Goal: Transaction & Acquisition: Purchase product/service

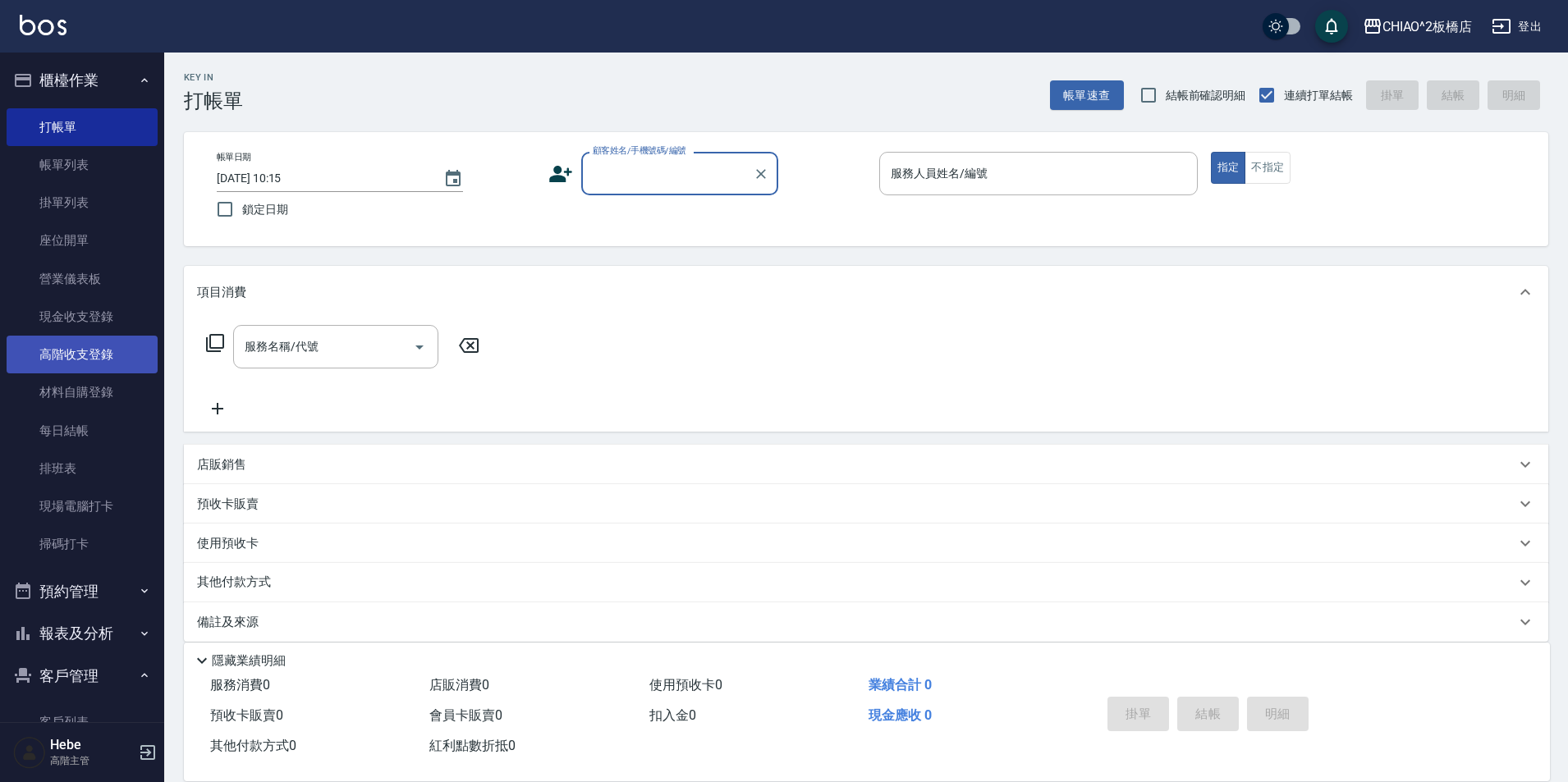
click at [89, 353] on link "高階收支登錄" at bounding box center [82, 355] width 151 height 38
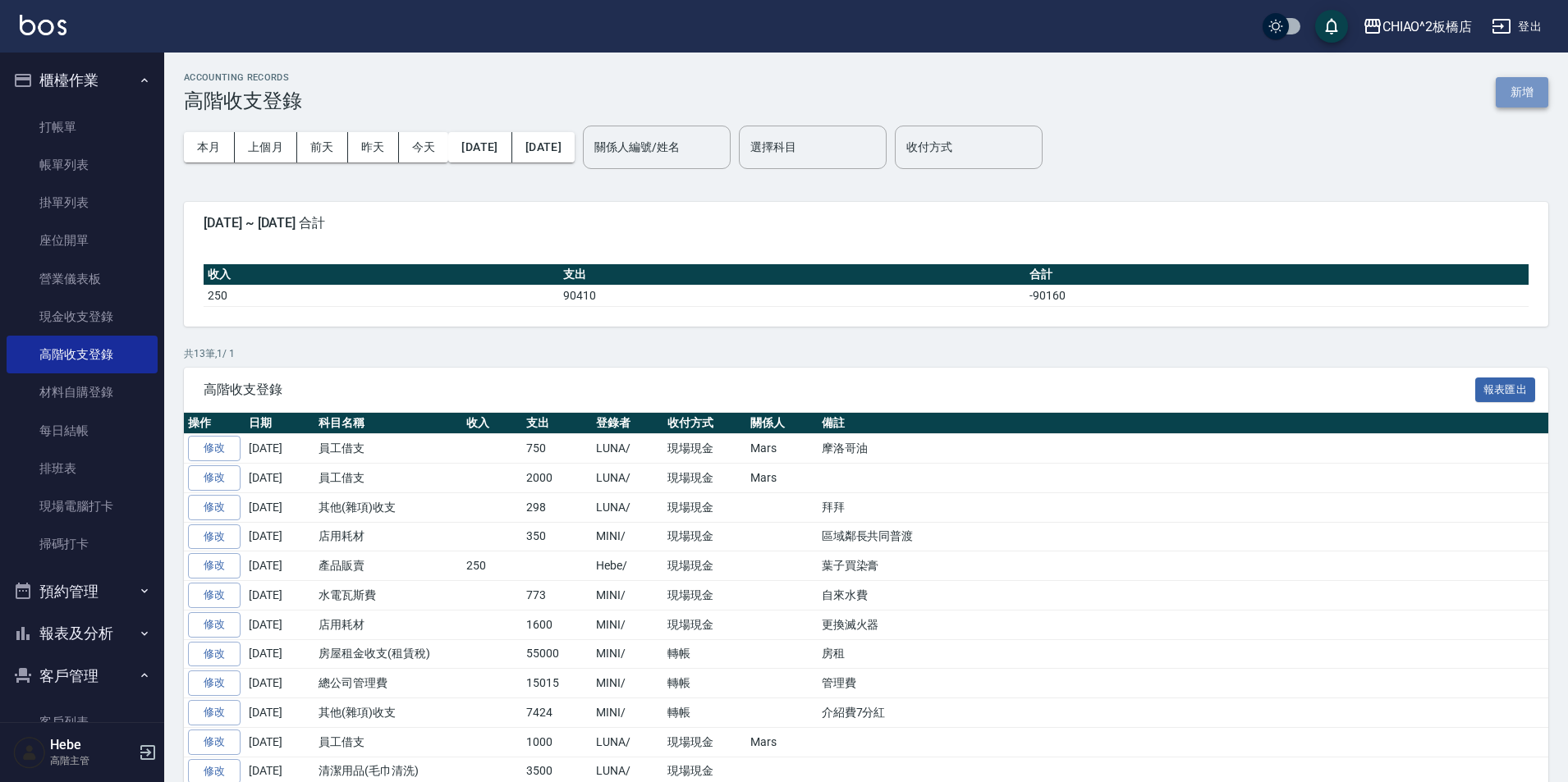
click at [1521, 100] on button "新增" at bounding box center [1521, 93] width 52 height 31
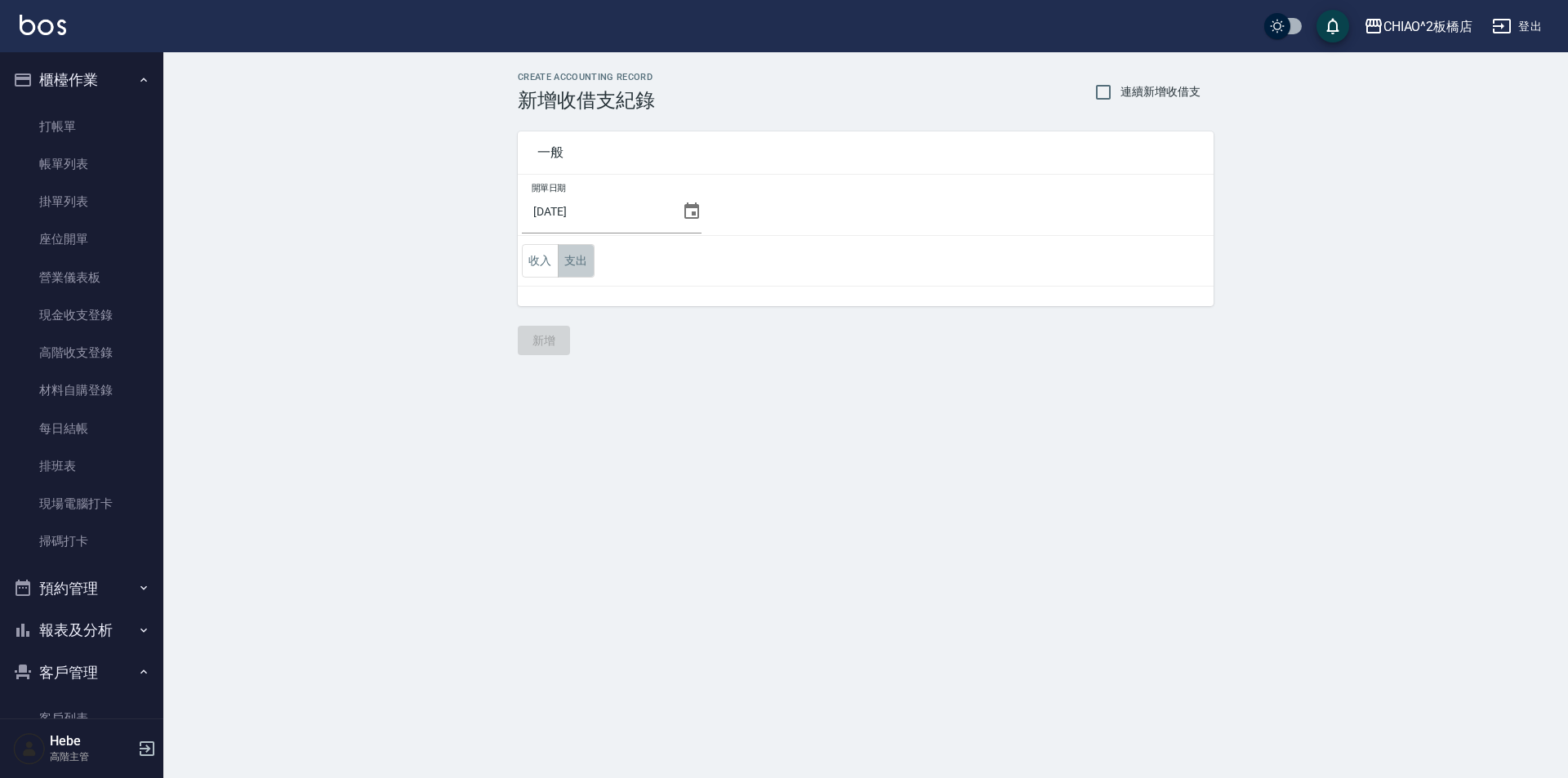
click at [566, 261] on button "支出" at bounding box center [575, 261] width 37 height 33
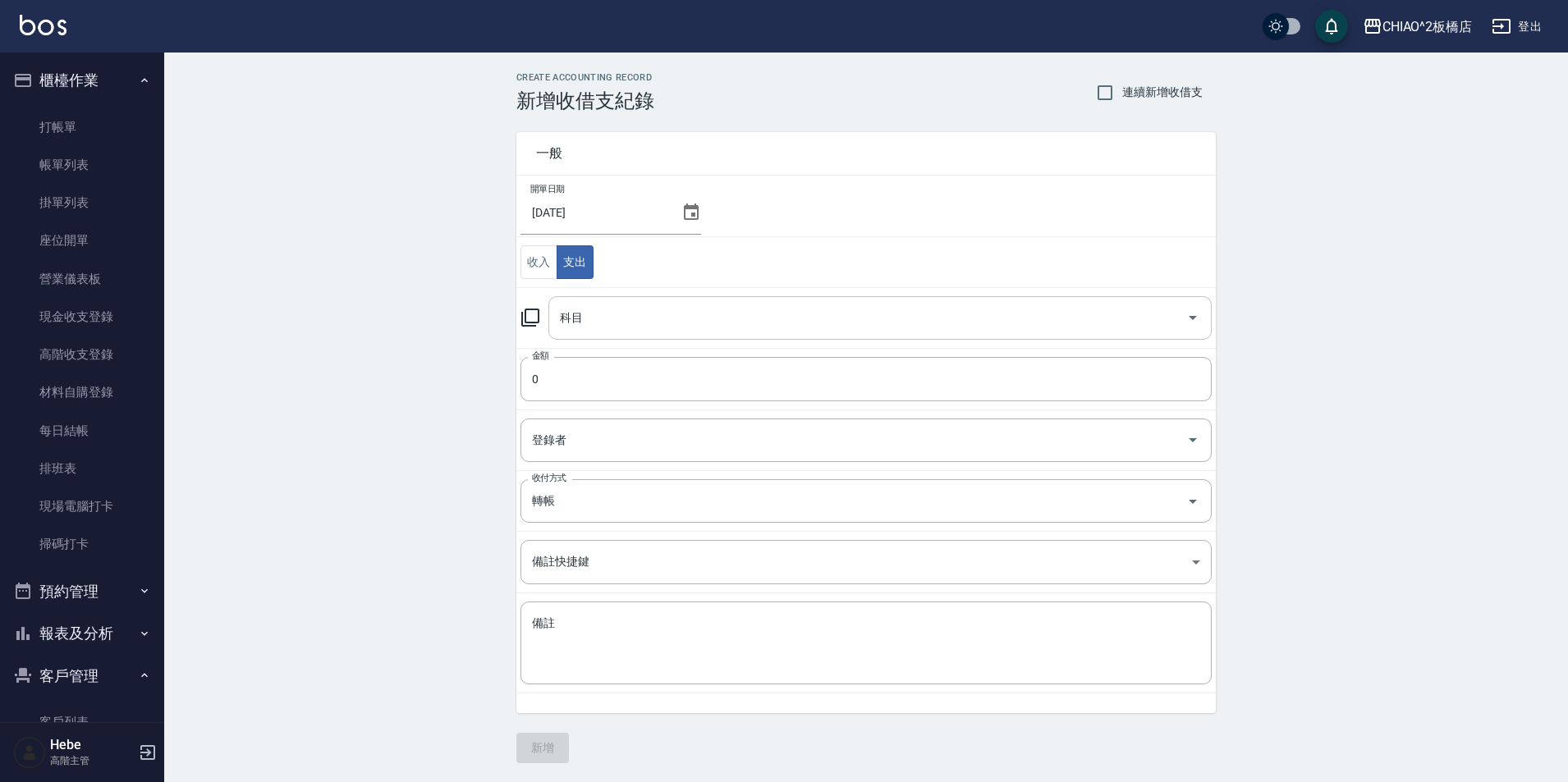
click at [585, 319] on input "科目" at bounding box center [867, 319] width 623 height 29
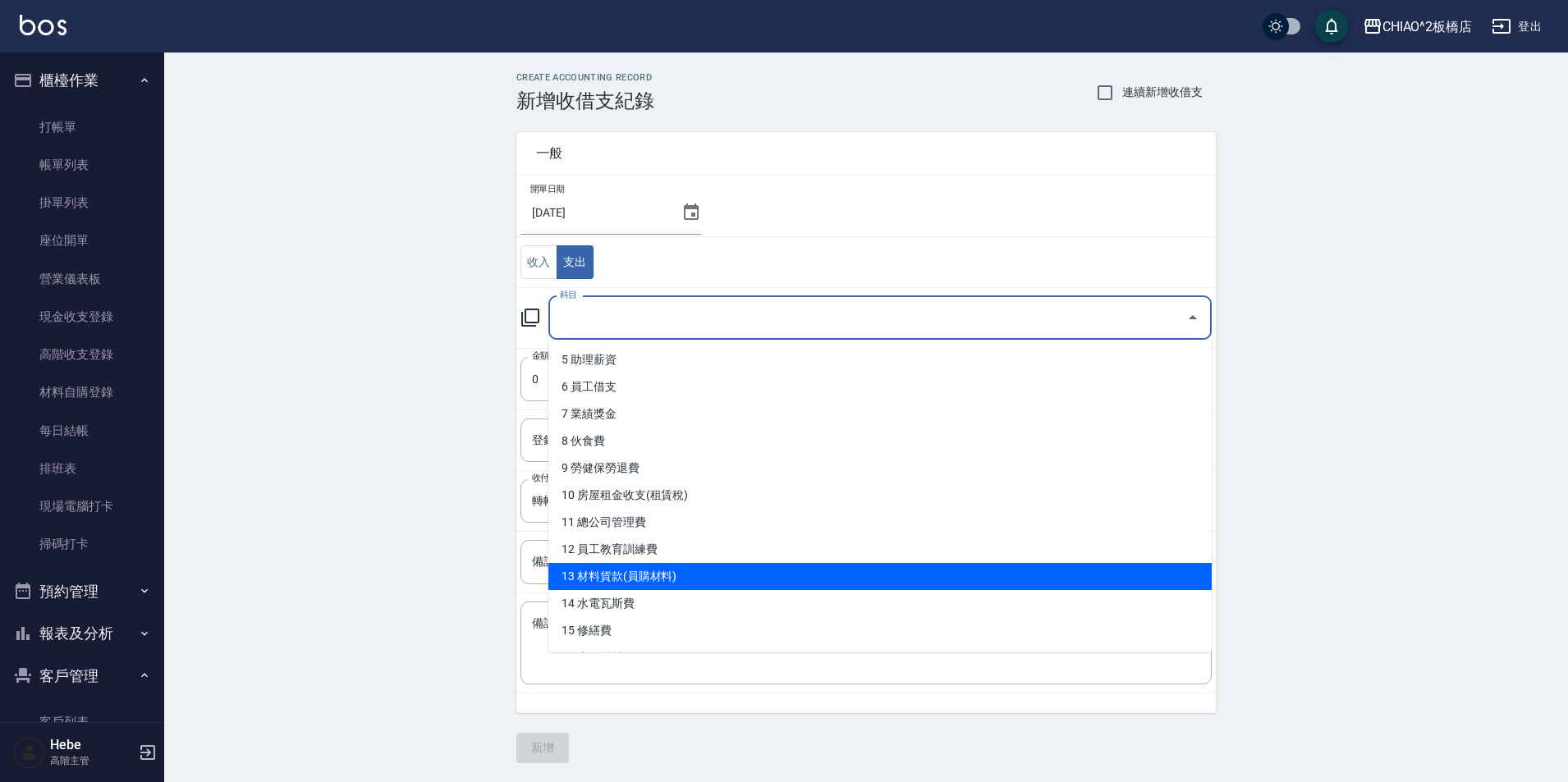
scroll to position [164, 0]
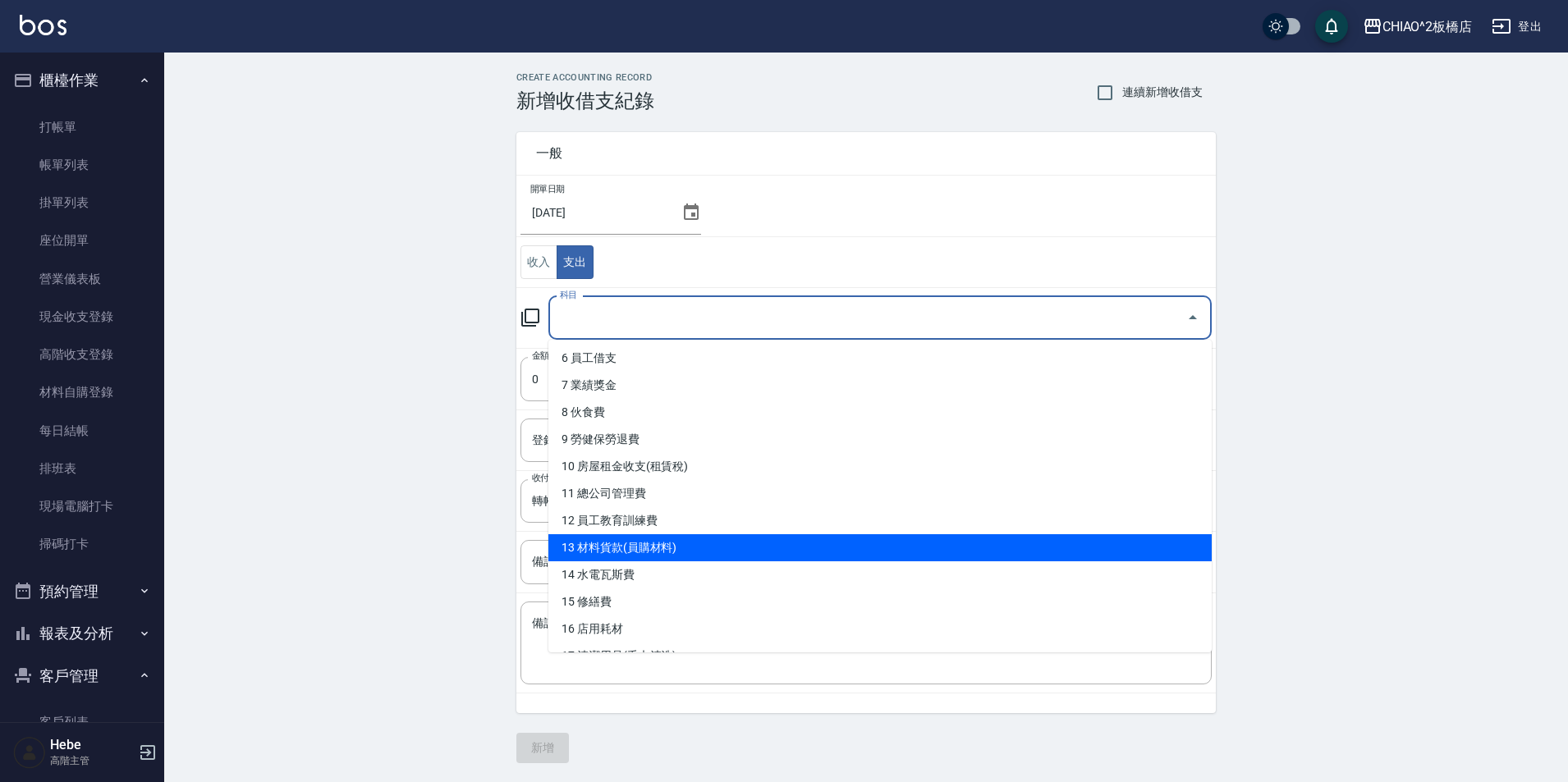
click at [694, 554] on li "13 材料貨款(員購材料)" at bounding box center [879, 548] width 663 height 27
type input "13 材料貨款(員購材料)"
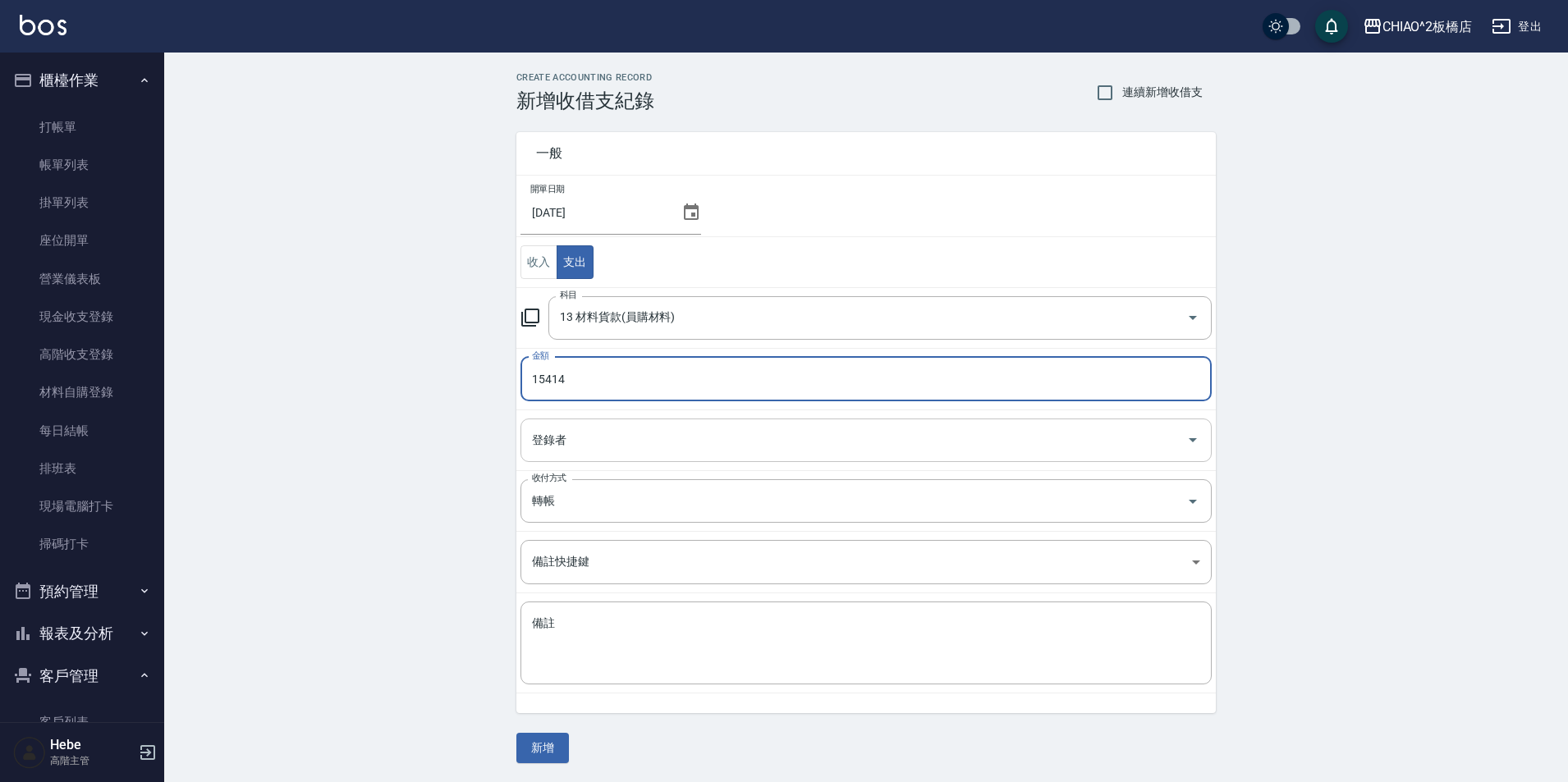
type input "15414"
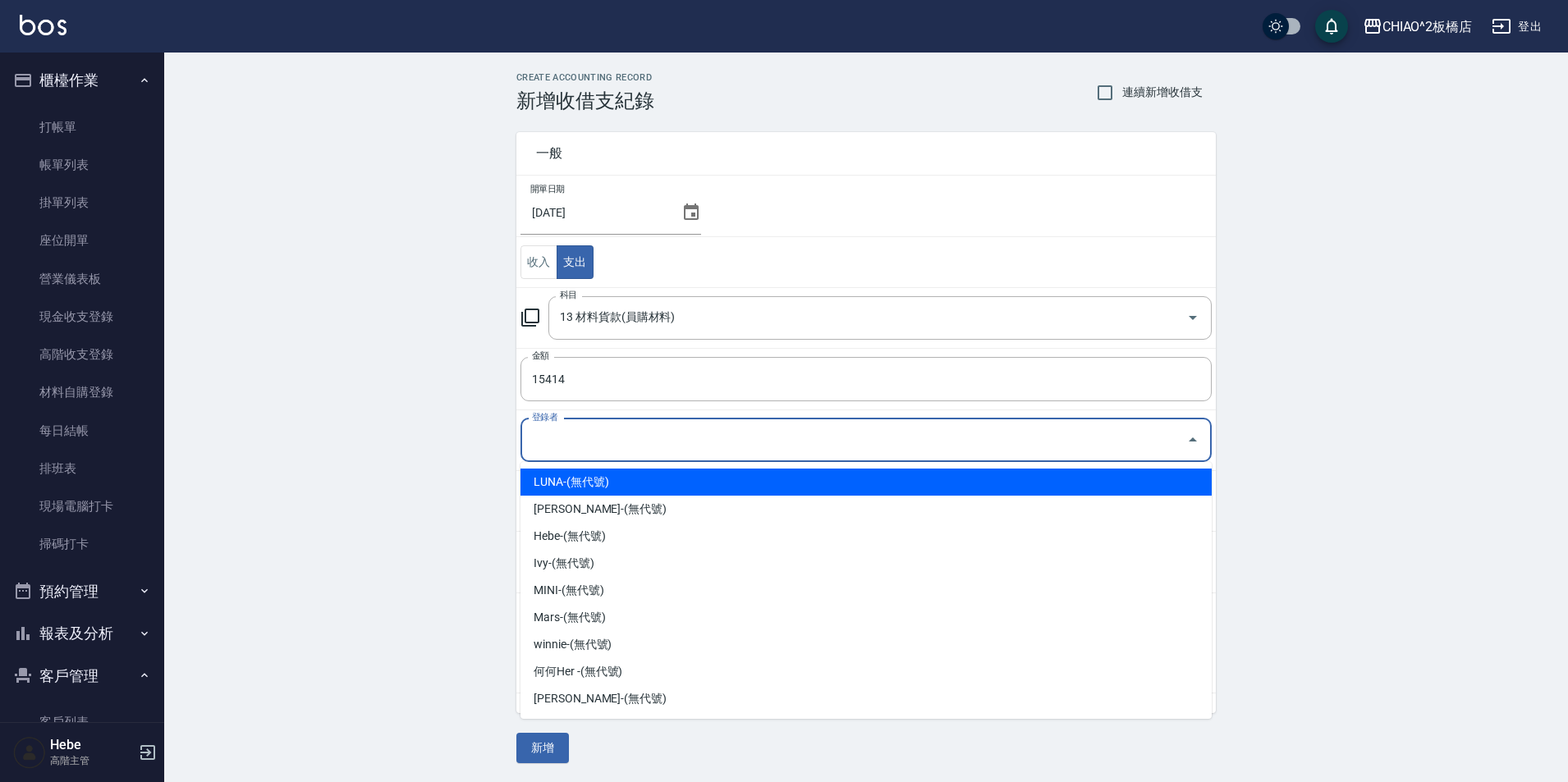
click at [703, 445] on input "登錄者" at bounding box center [854, 441] width 651 height 29
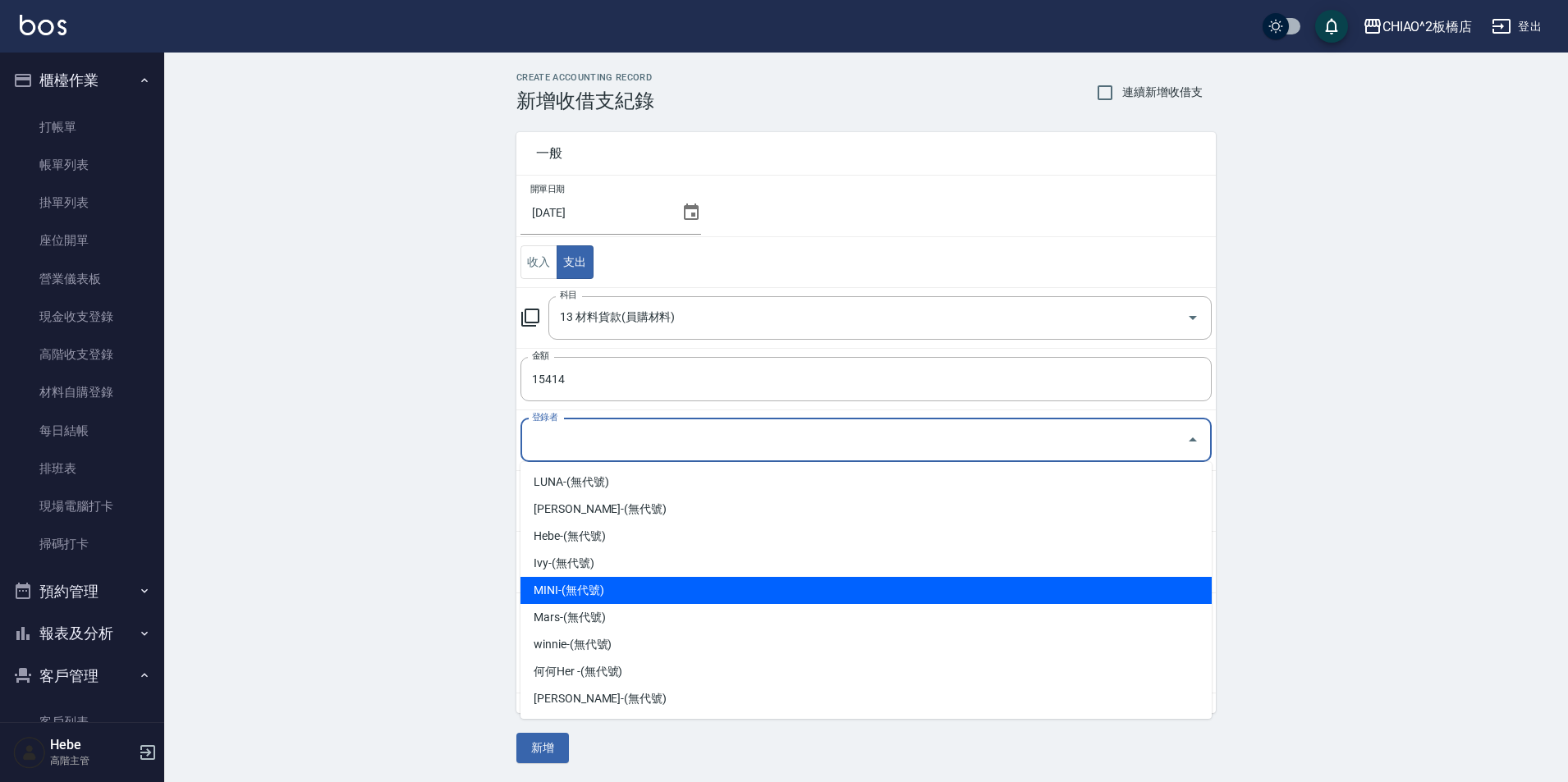
click at [660, 589] on li "MINI-(無代號)" at bounding box center [865, 590] width 691 height 27
type input "MINI-(無代號)"
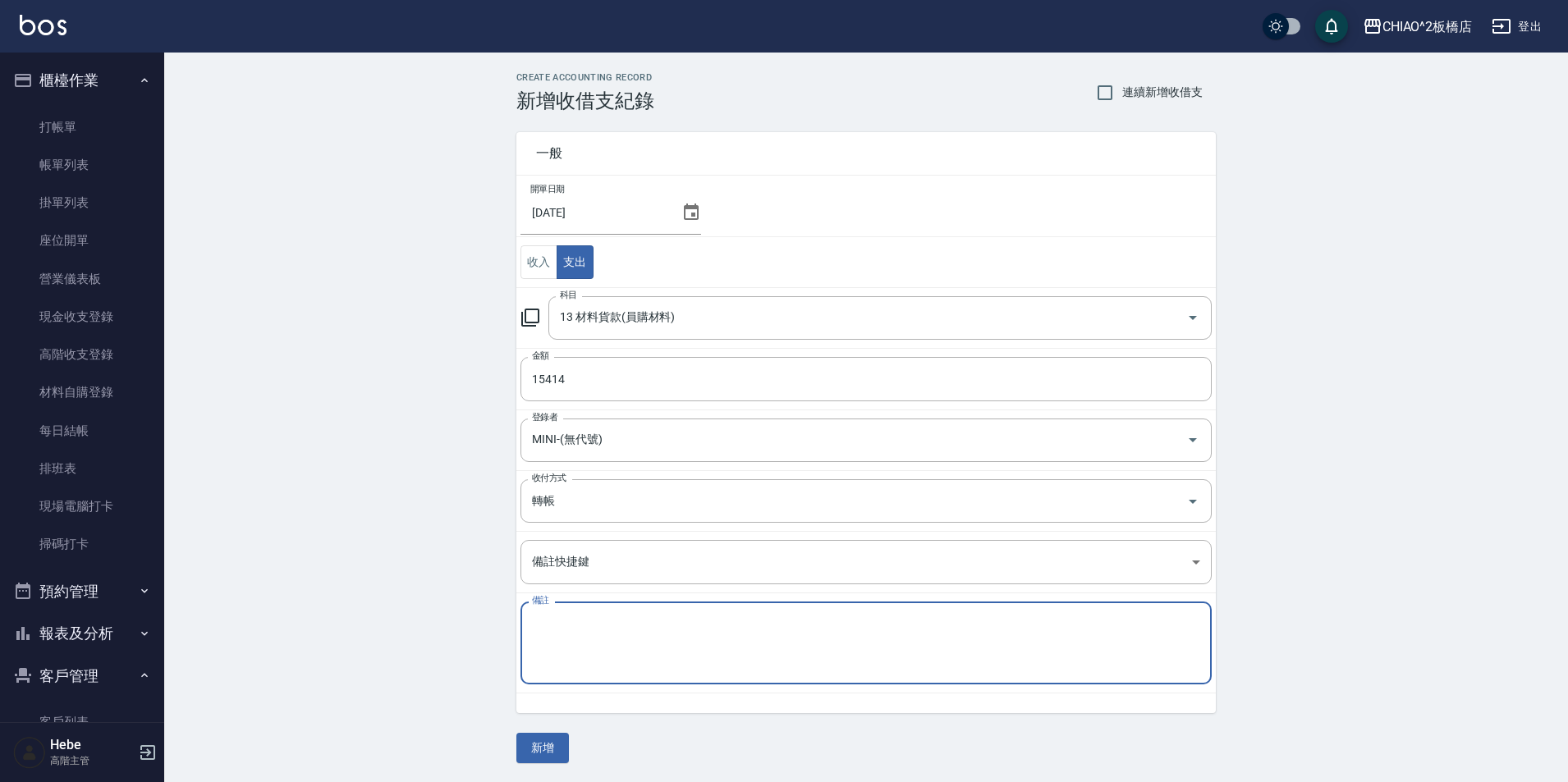
click at [632, 619] on textarea "備註" at bounding box center [865, 643] width 668 height 56
type textarea "板橋哥德式貨款"
click at [539, 748] on button "新增" at bounding box center [542, 749] width 52 height 31
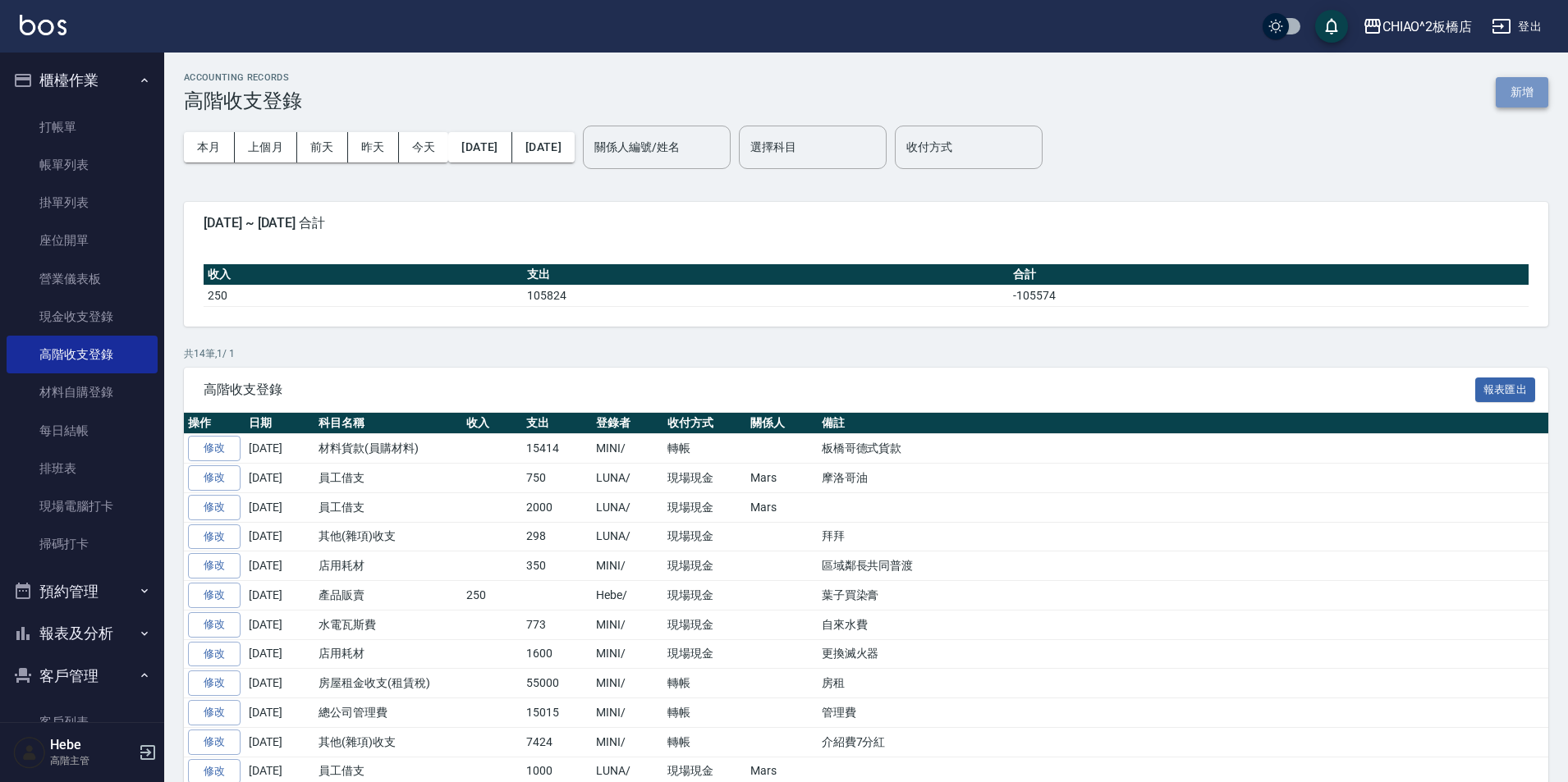
click at [1539, 104] on button "新增" at bounding box center [1521, 93] width 52 height 31
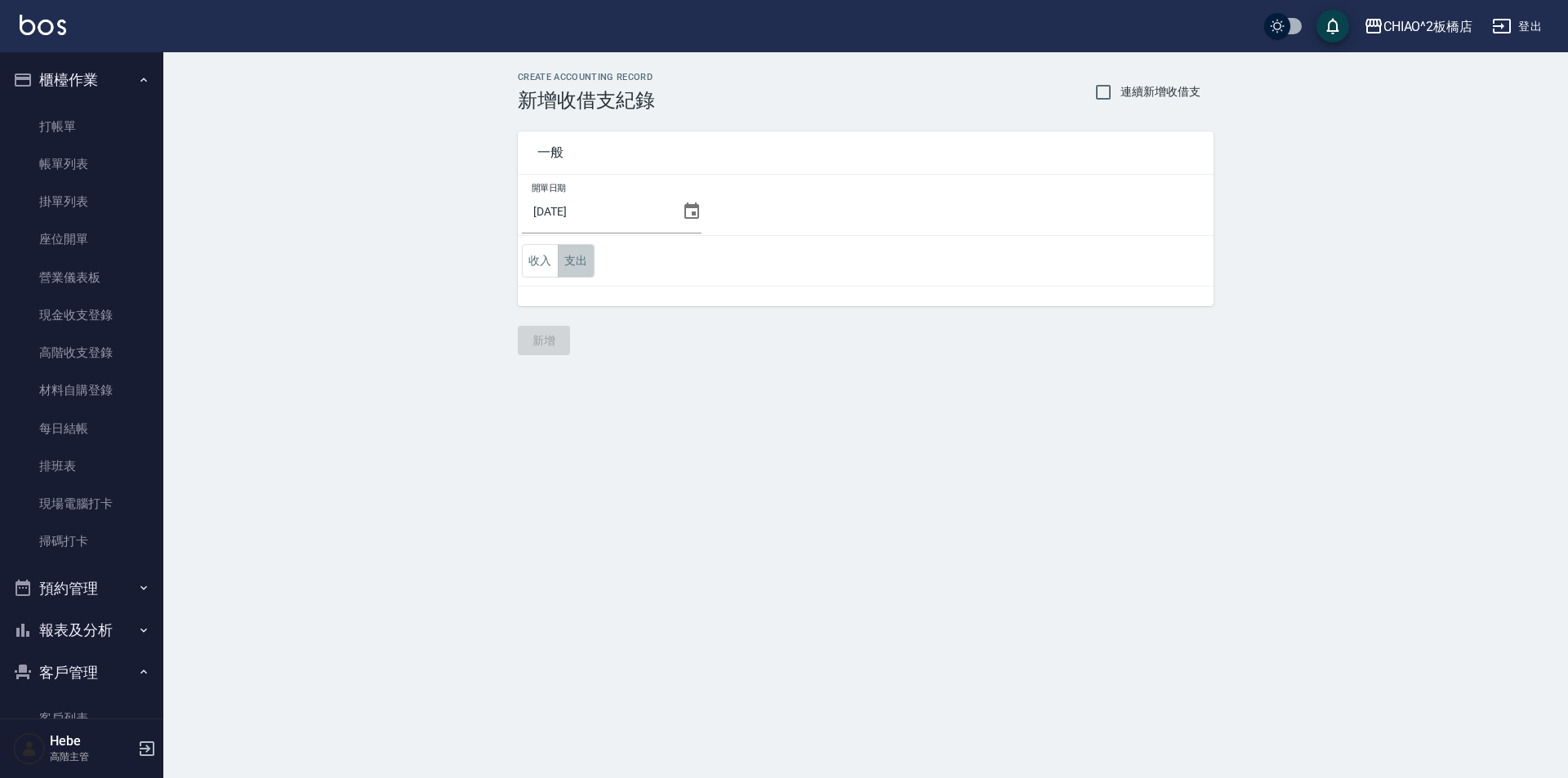
click at [575, 264] on button "支出" at bounding box center [575, 261] width 37 height 33
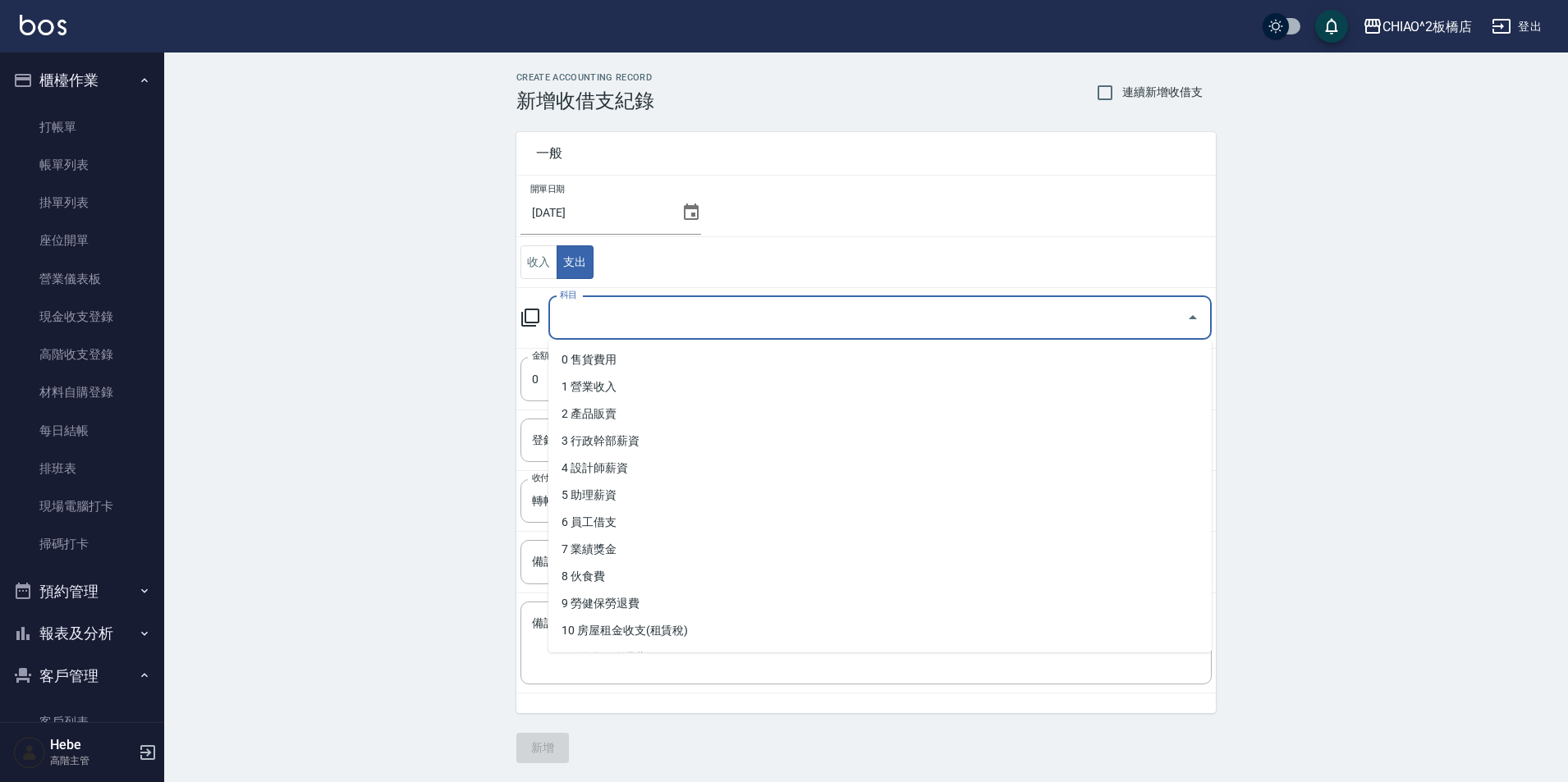
click at [600, 325] on input "科目" at bounding box center [867, 319] width 623 height 29
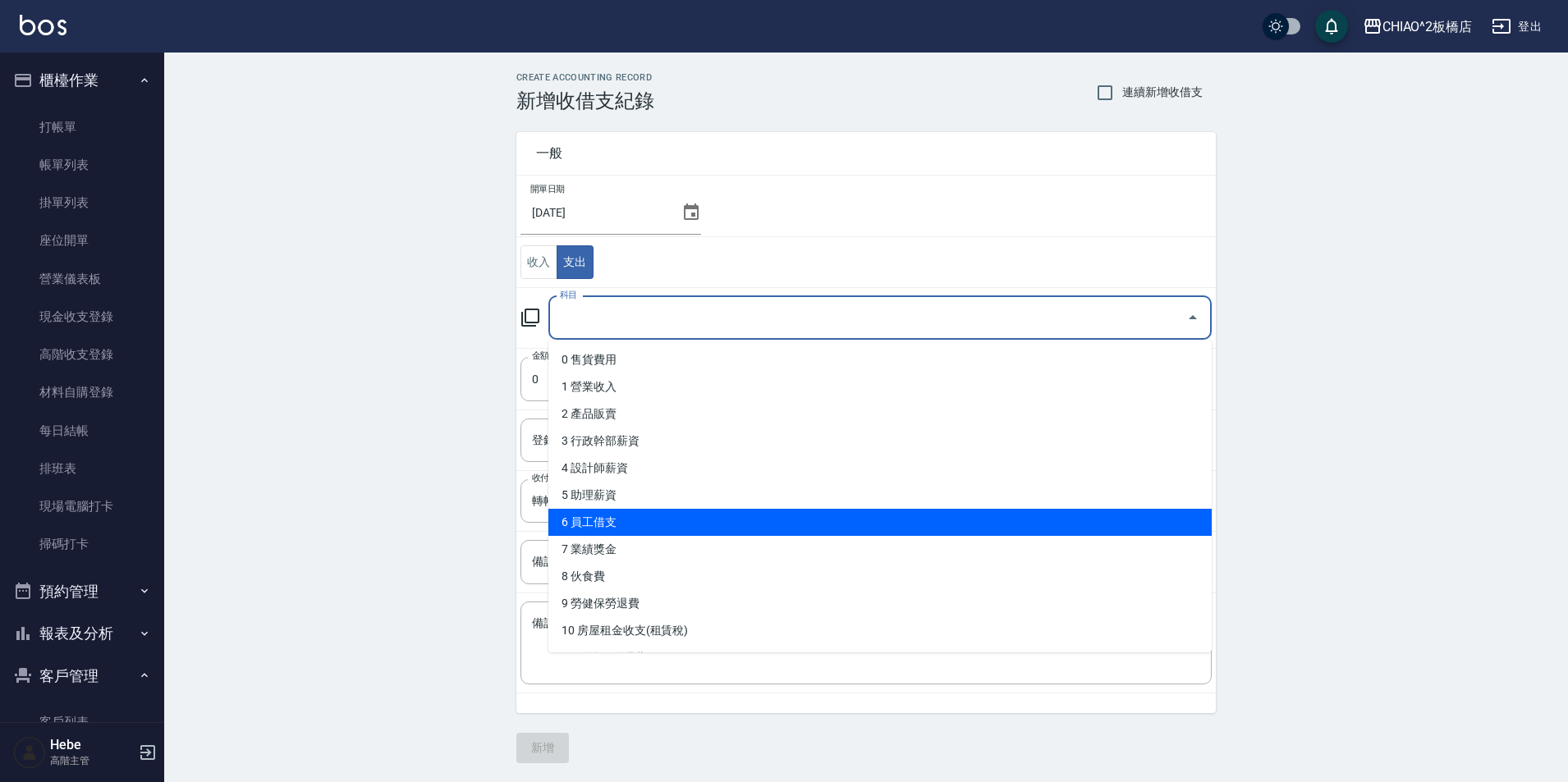
scroll to position [82, 0]
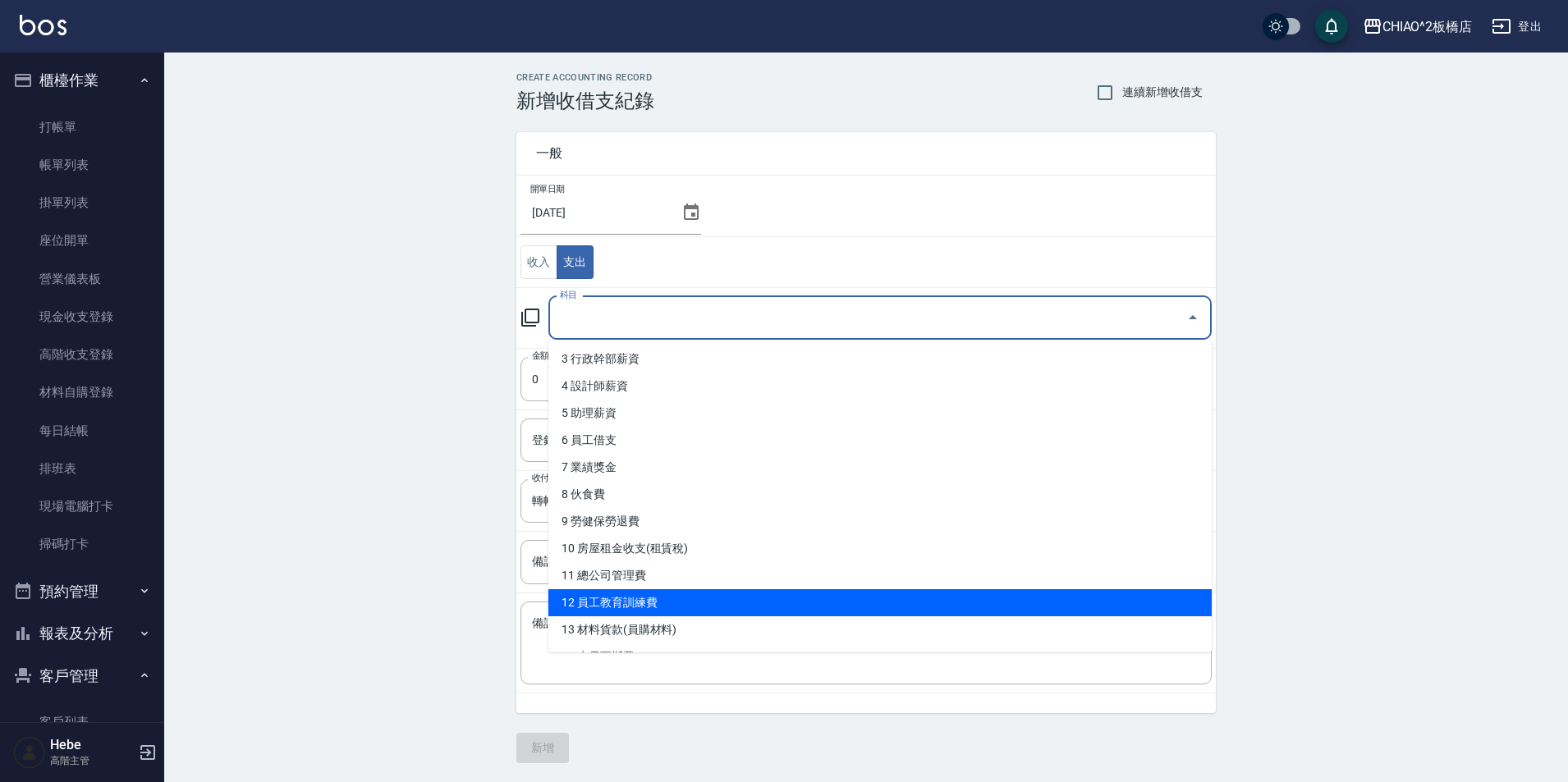
click at [661, 604] on li "12 員工教育訓練費" at bounding box center [879, 603] width 663 height 27
type input "12 員工教育訓練費"
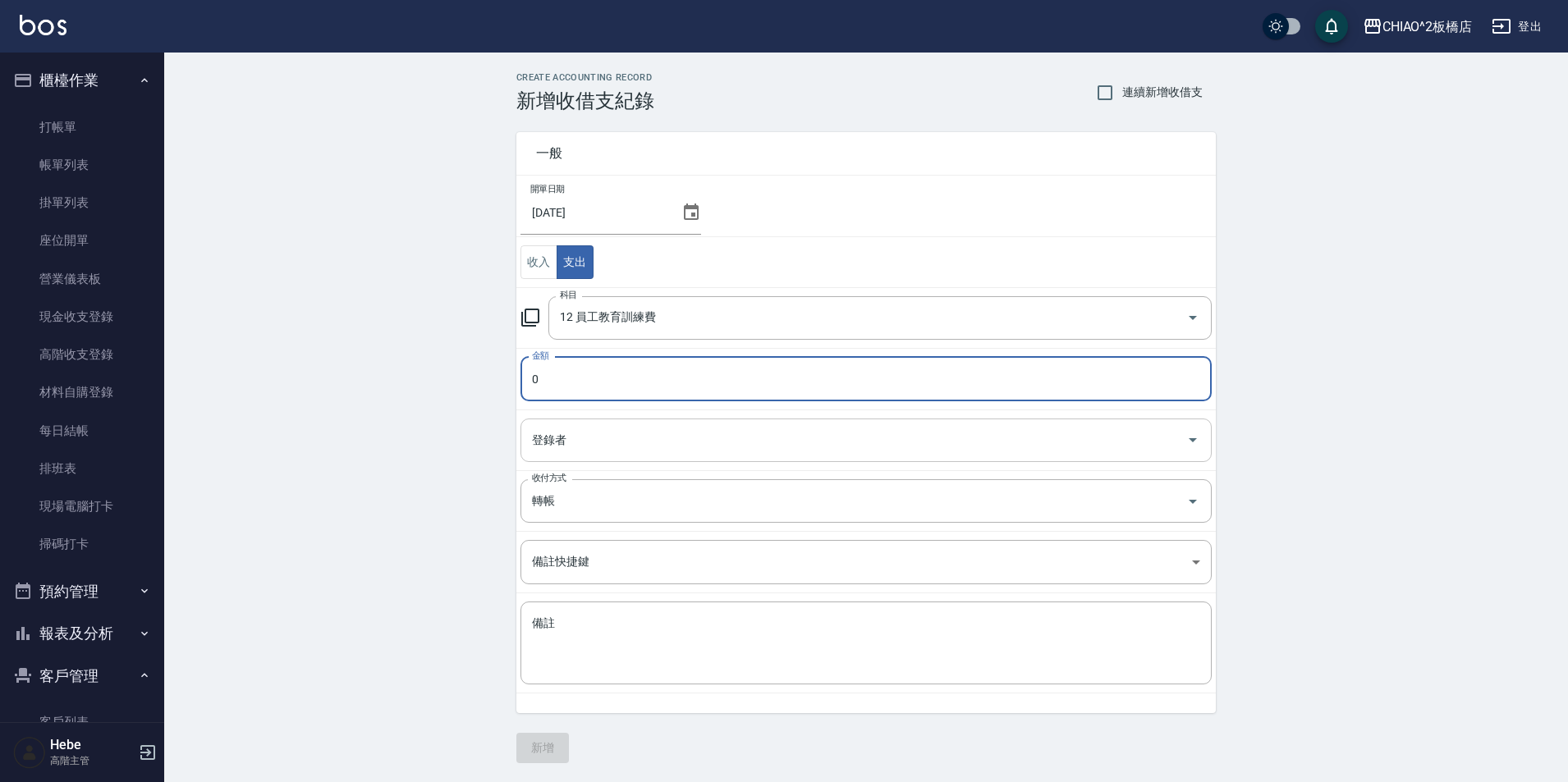
click at [637, 439] on input "登錄者" at bounding box center [854, 441] width 651 height 29
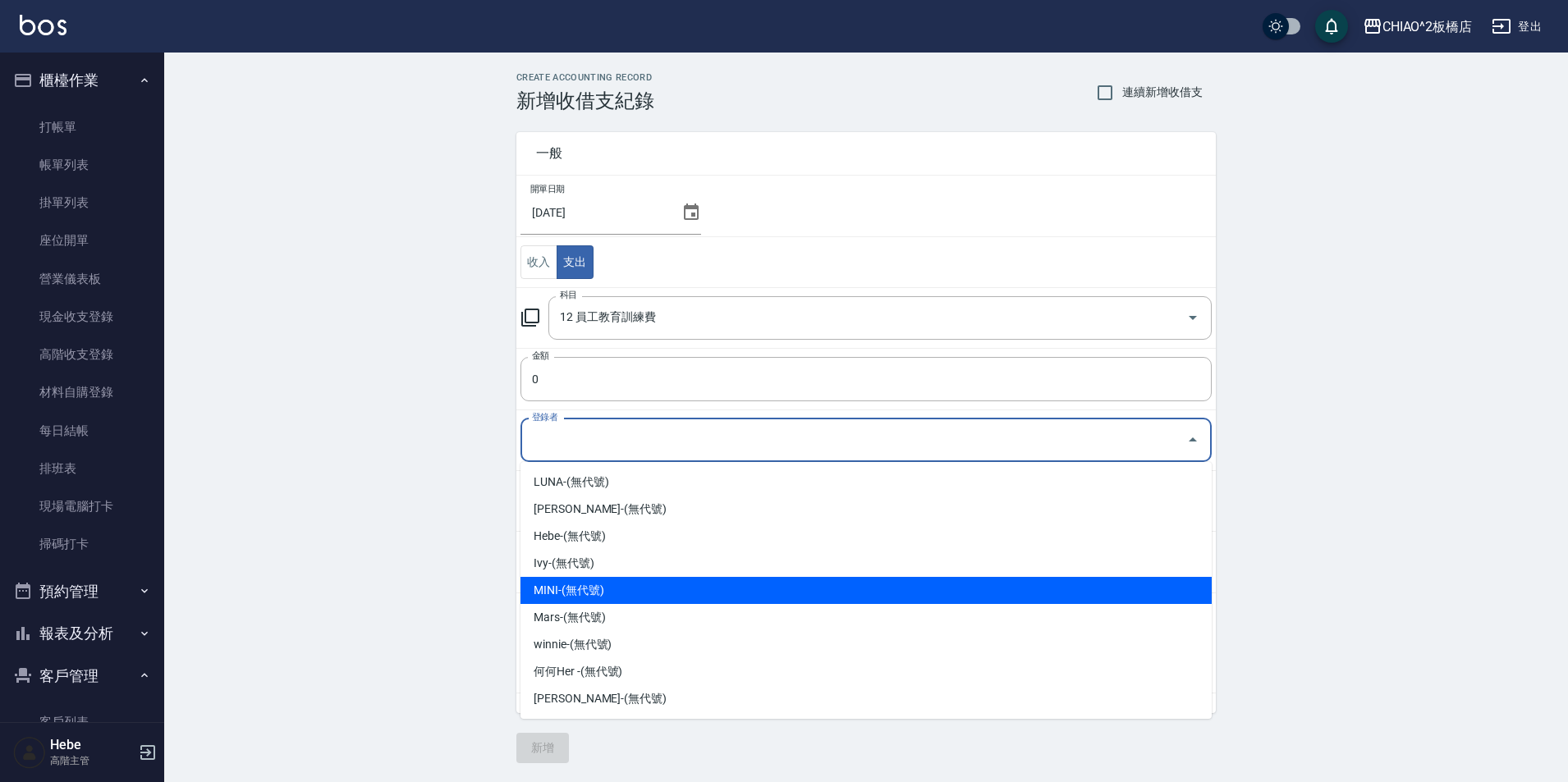
click at [629, 585] on li "MINI-(無代號)" at bounding box center [865, 590] width 691 height 27
type input "MINI-(無代號)"
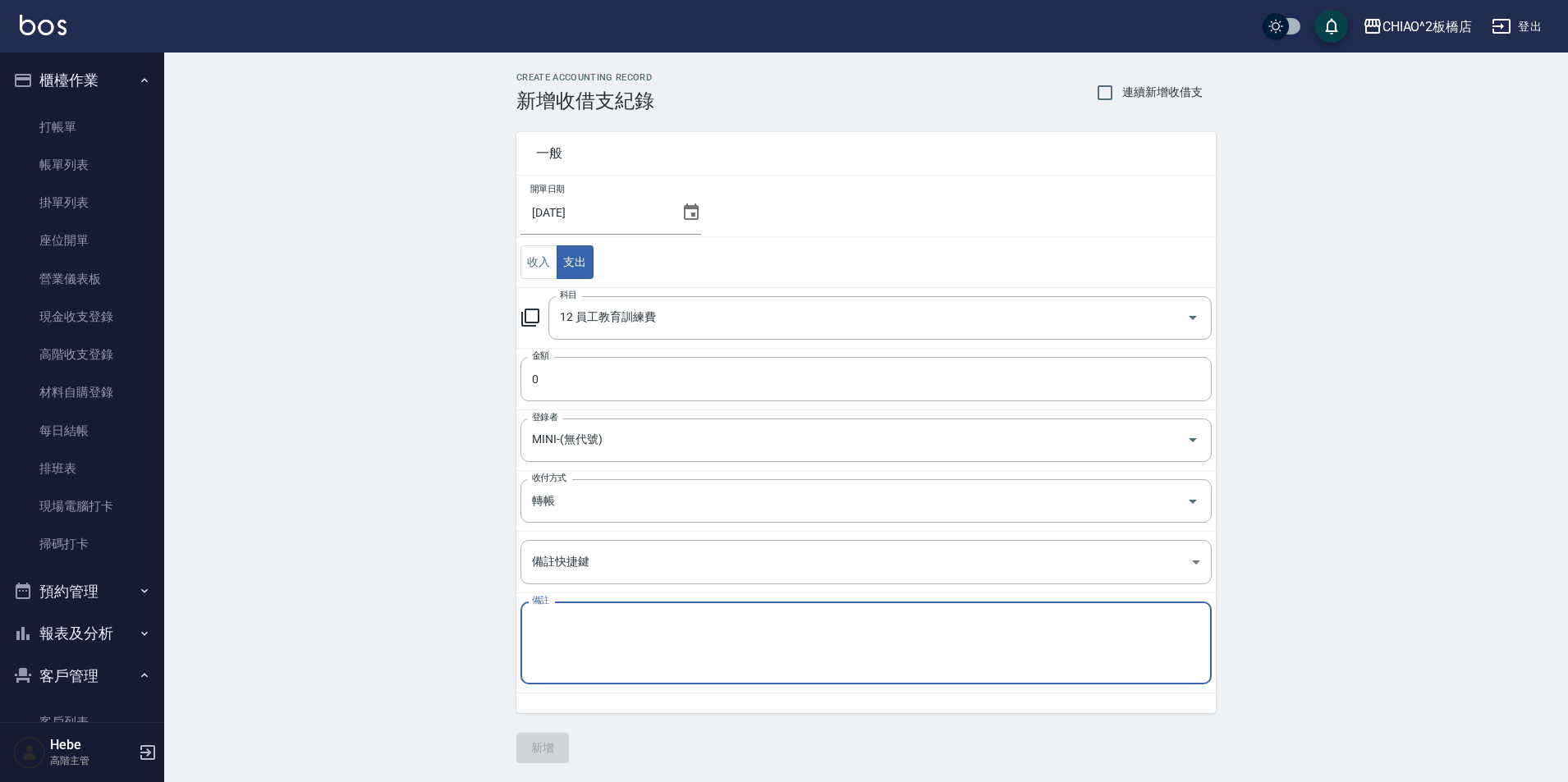
click at [599, 631] on textarea "備註" at bounding box center [865, 643] width 668 height 56
type textarea "板橋百萬班"
click at [593, 381] on input "0" at bounding box center [865, 379] width 691 height 44
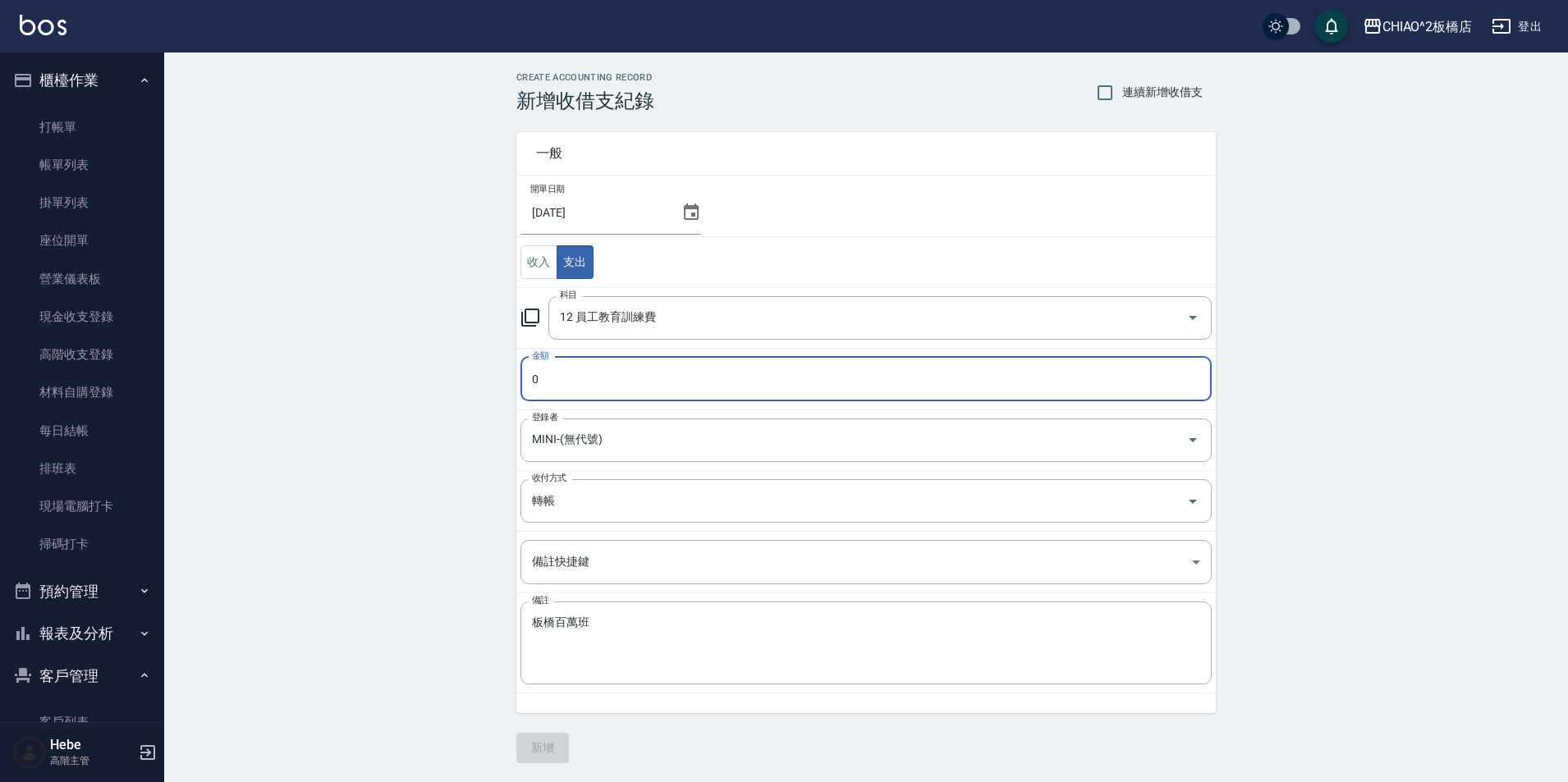
click at [757, 374] on input "0" at bounding box center [865, 379] width 691 height 44
type input "15"
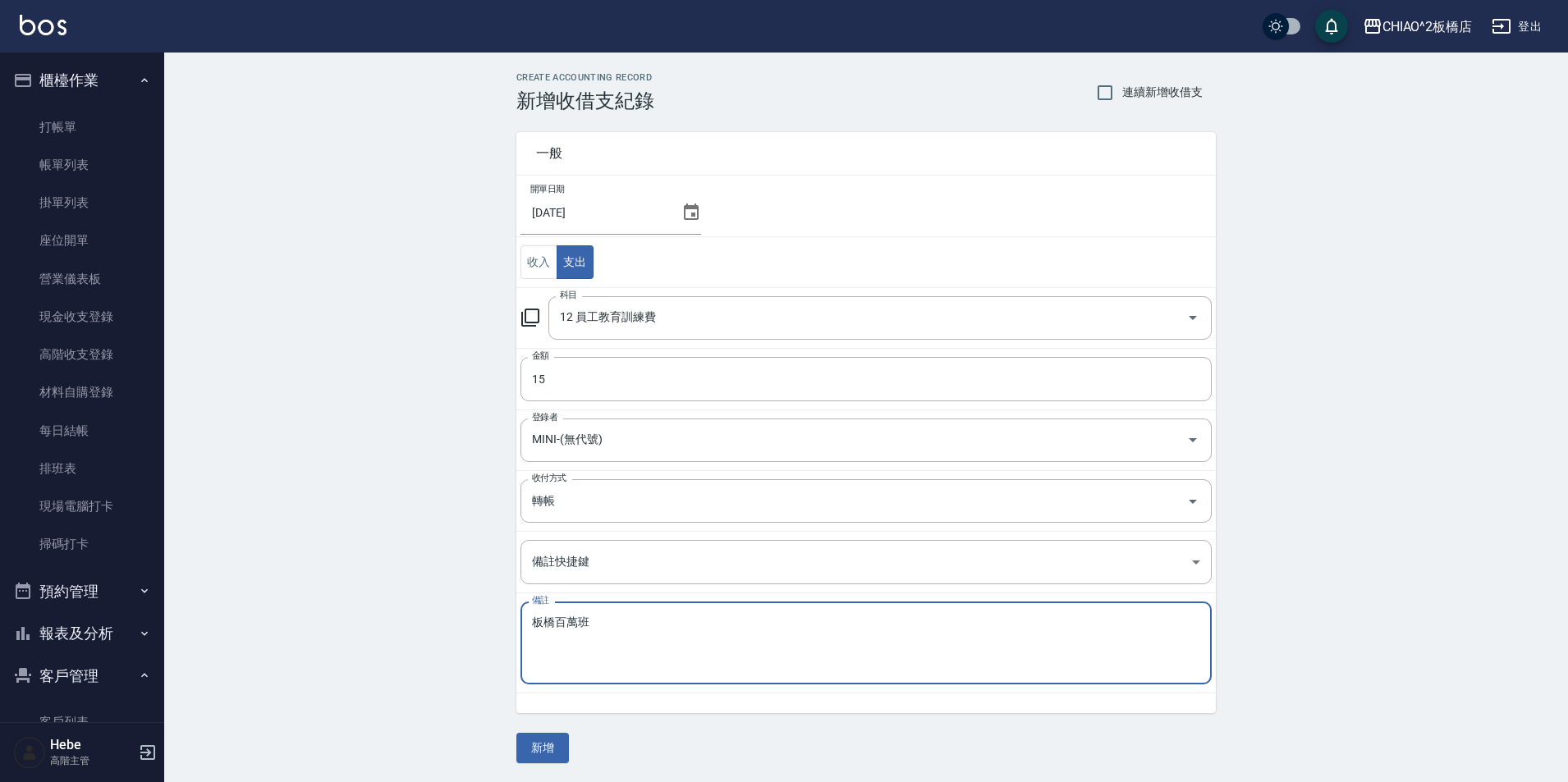
click at [608, 626] on textarea "板橋百萬班" at bounding box center [865, 643] width 668 height 56
type textarea "板橋百萬班$3000+$15手續費"
click at [537, 748] on button "新增" at bounding box center [542, 749] width 52 height 31
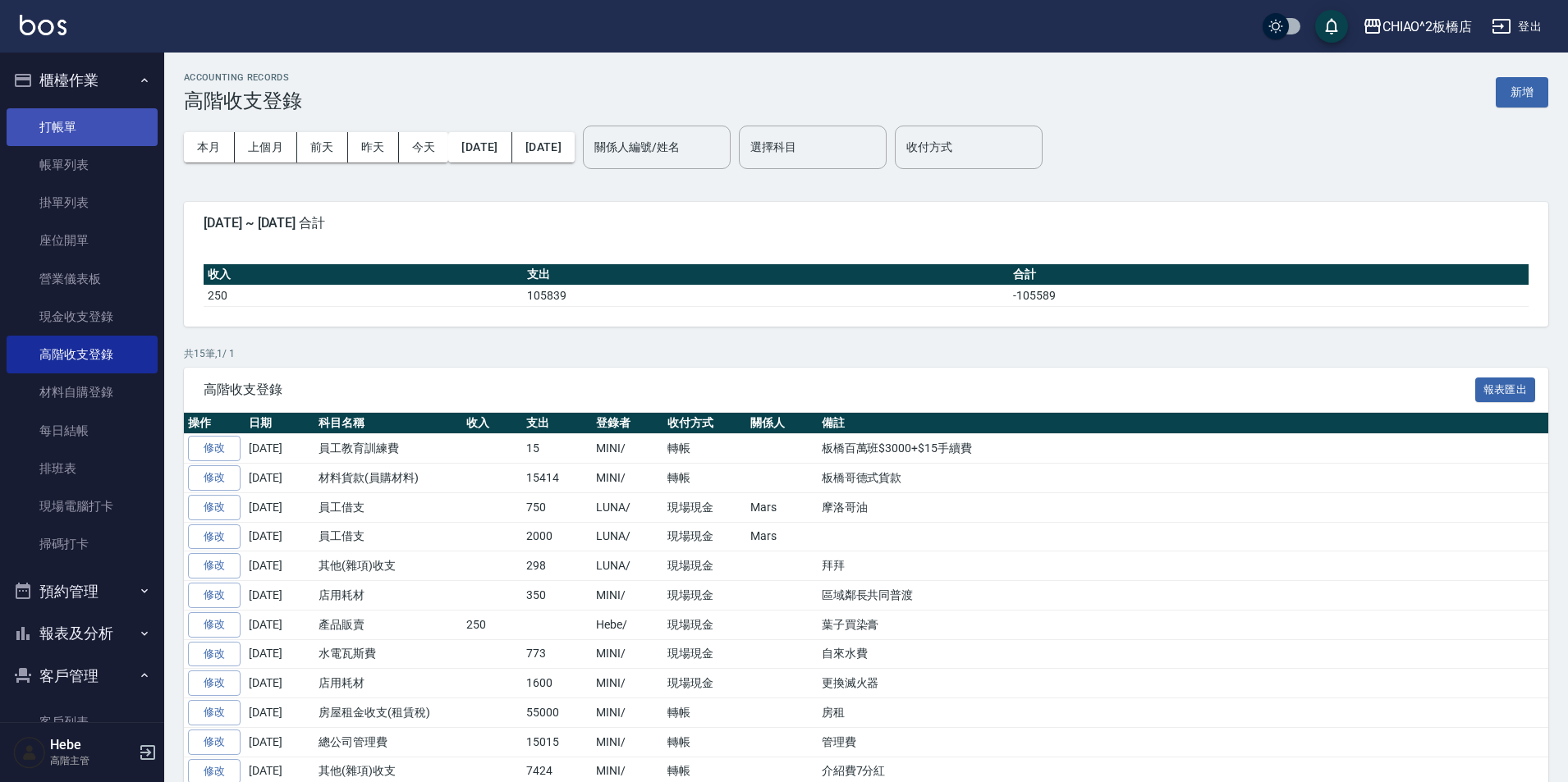
click at [38, 125] on link "打帳單" at bounding box center [82, 127] width 151 height 38
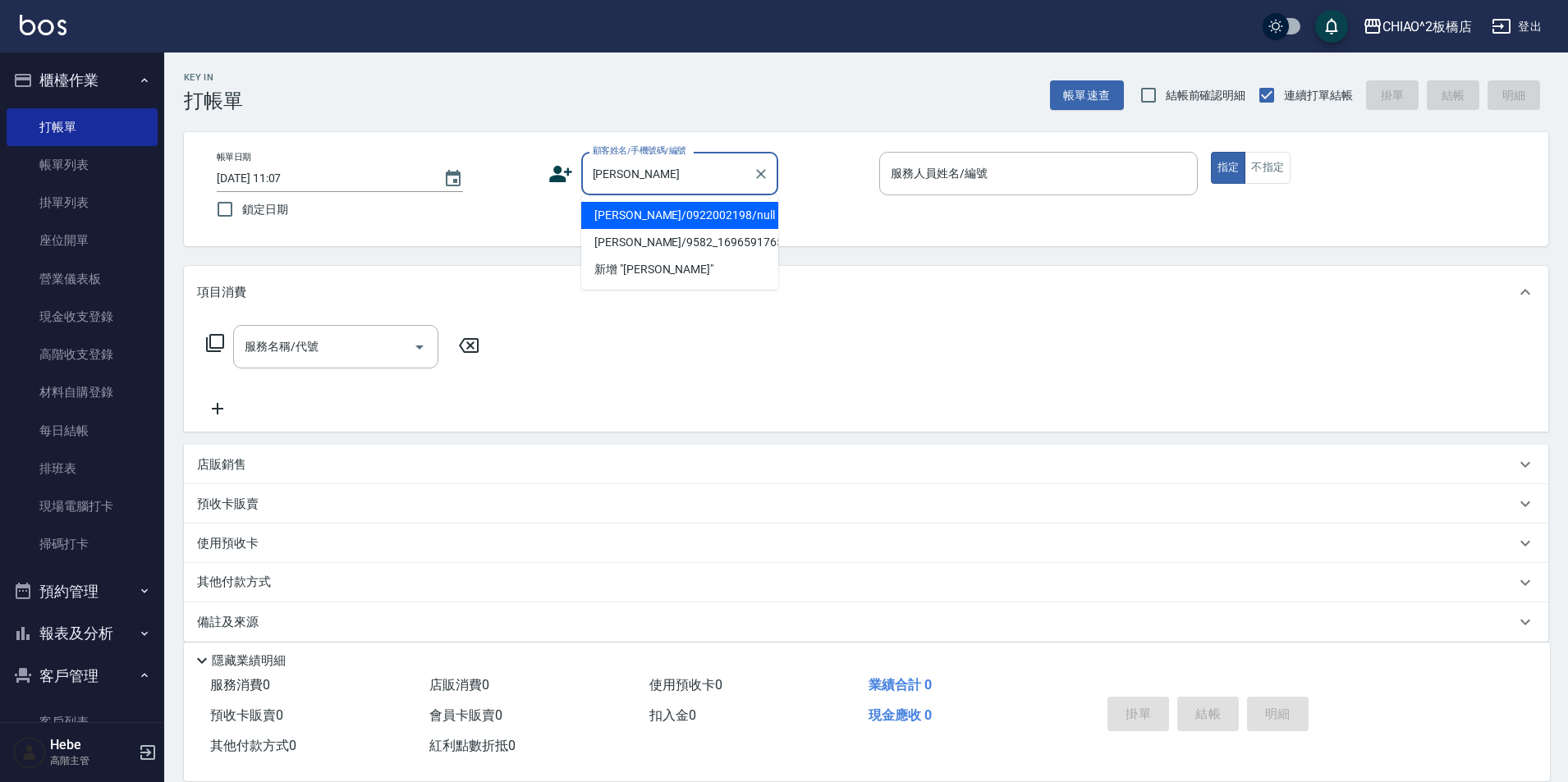
click at [649, 202] on ul "[PERSON_NAME]/0922002198/null [PERSON_NAME]/9582_1696591765/null 新增 "[PERSON_NA…" at bounding box center [679, 242] width 197 height 94
click at [651, 213] on li "[PERSON_NAME]/0922002198/null" at bounding box center [679, 215] width 197 height 27
type input "[PERSON_NAME]/0922002198/null"
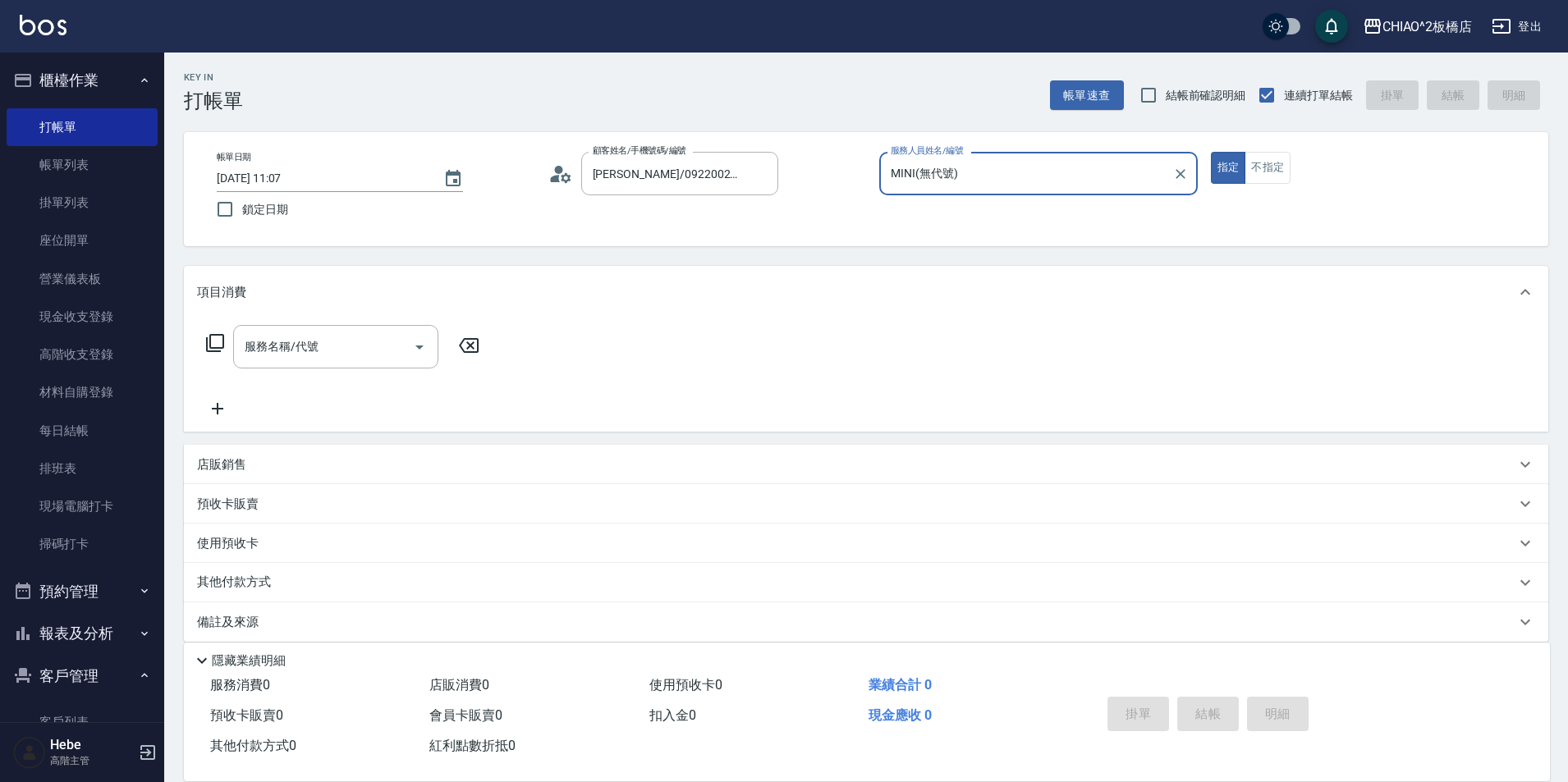
type input "MINI(無代號)"
click at [288, 348] on div "服務名稱/代號 服務名稱/代號" at bounding box center [336, 346] width 205 height 43
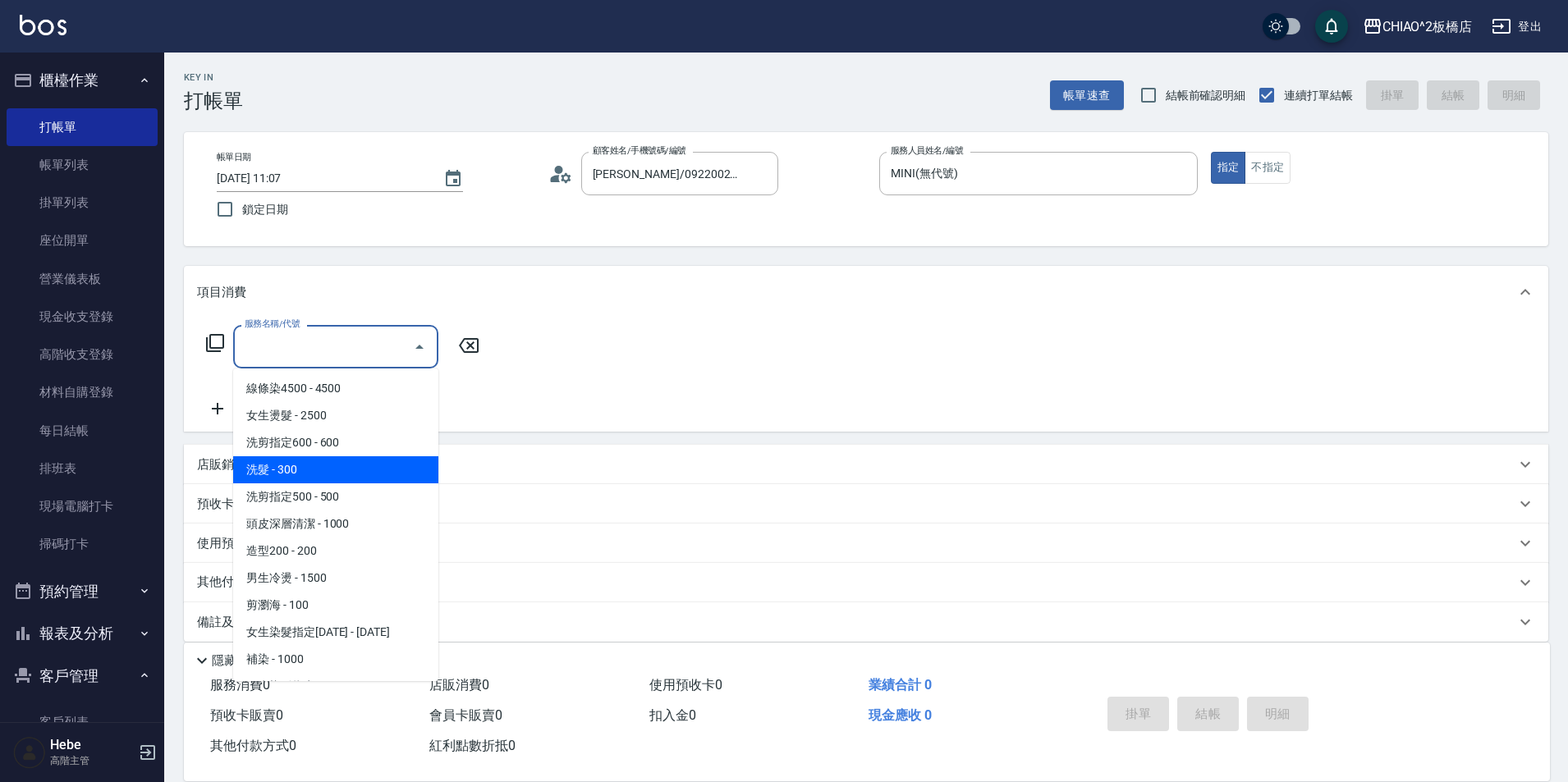
click at [318, 464] on span "洗髮 - 300" at bounding box center [336, 470] width 205 height 27
type input "洗髮(96679)"
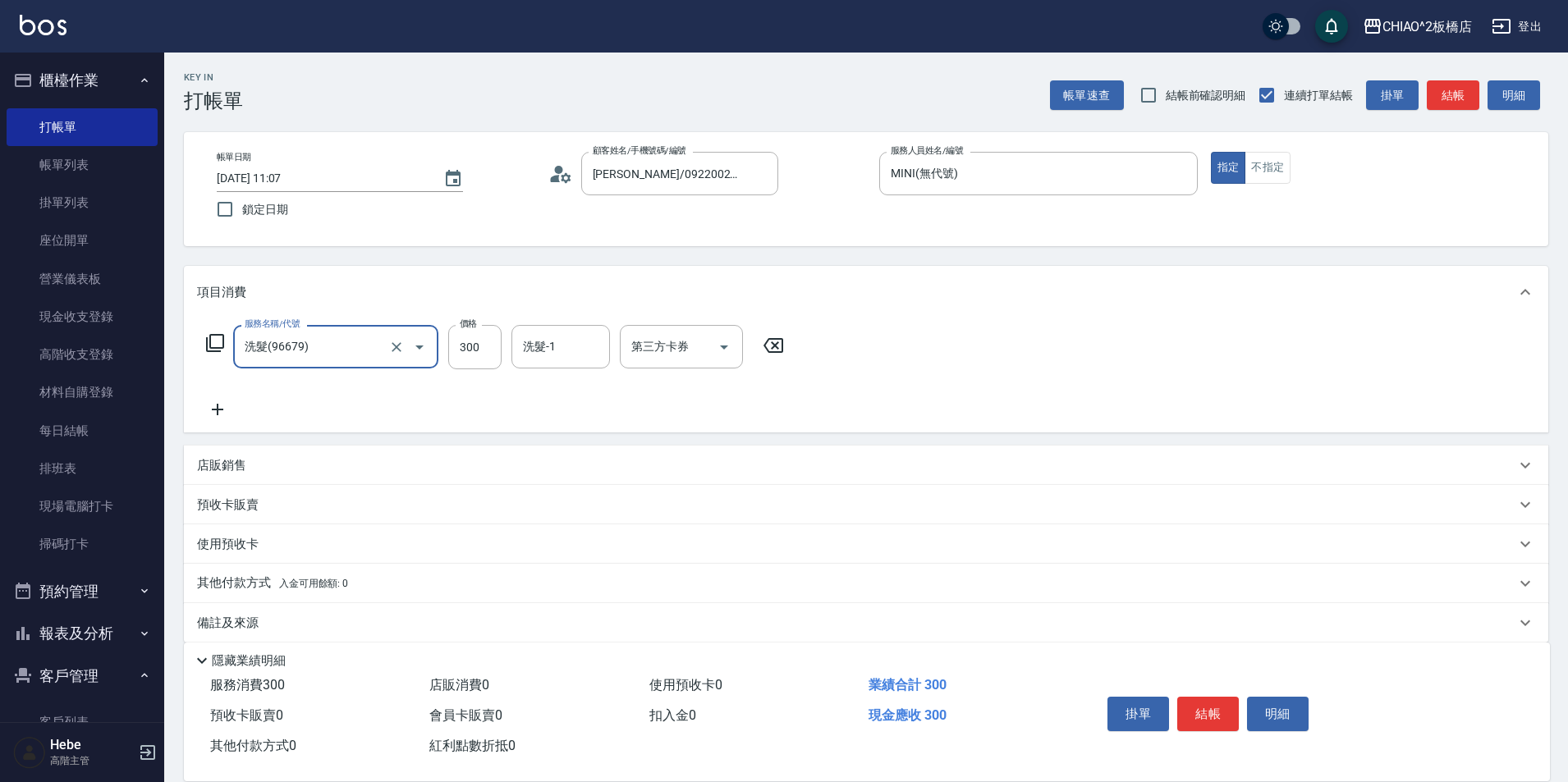
click at [214, 408] on icon at bounding box center [218, 409] width 41 height 20
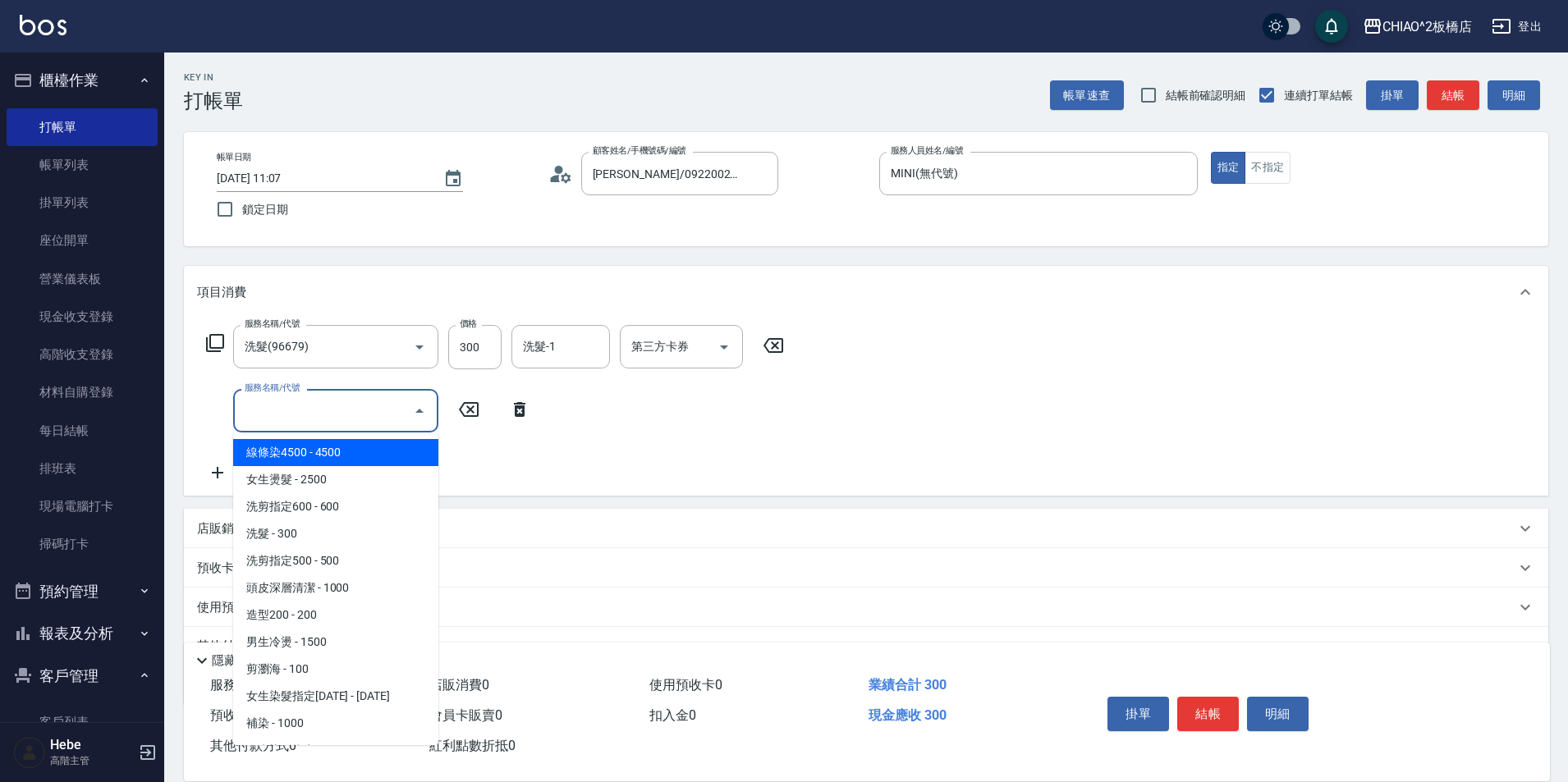
click at [265, 411] on input "服務名稱/代號" at bounding box center [323, 411] width 166 height 29
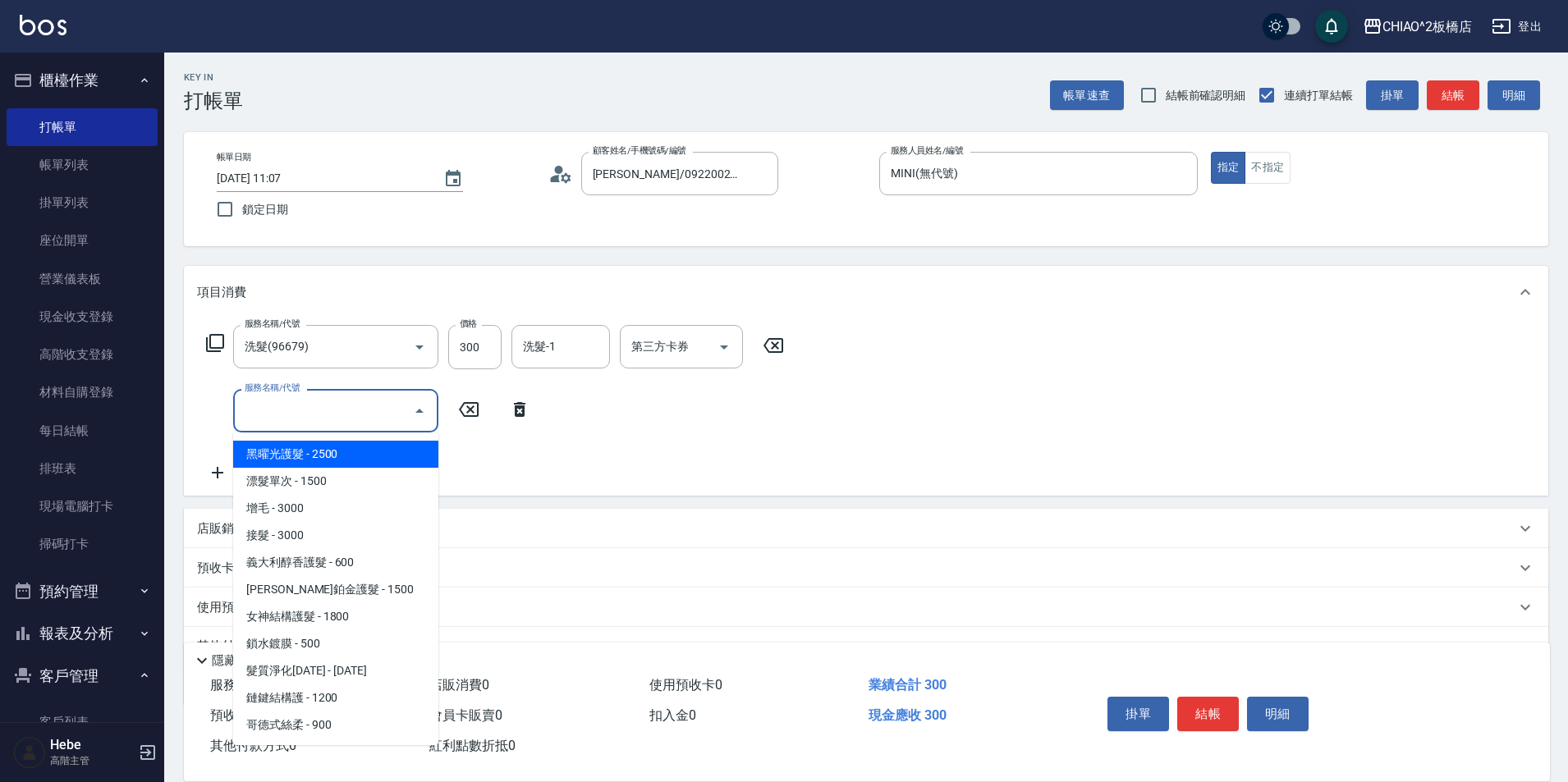
scroll to position [77, 0]
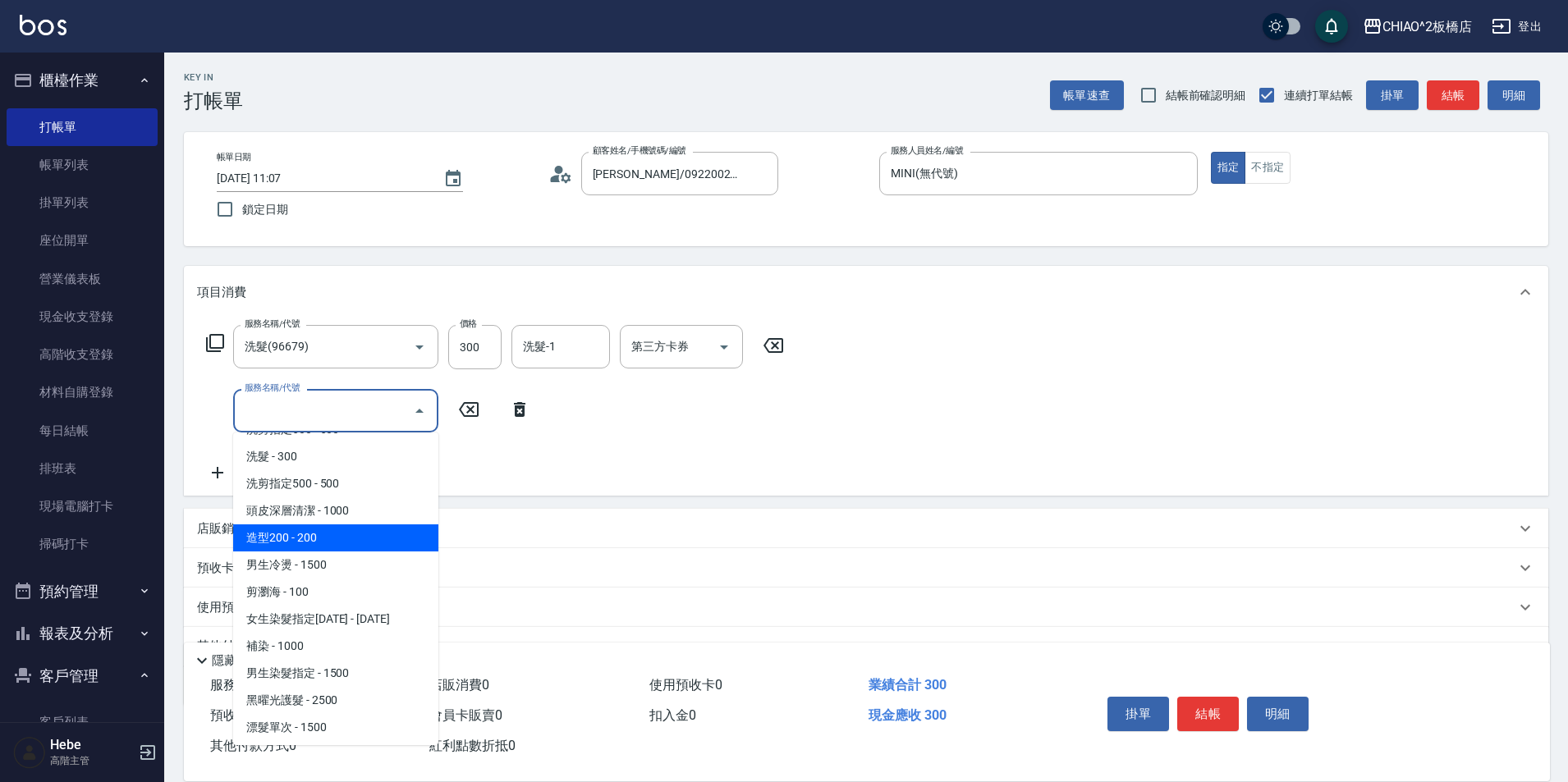
click at [354, 532] on span "造型200 - 200" at bounding box center [336, 538] width 205 height 27
type input "造型200(96686)"
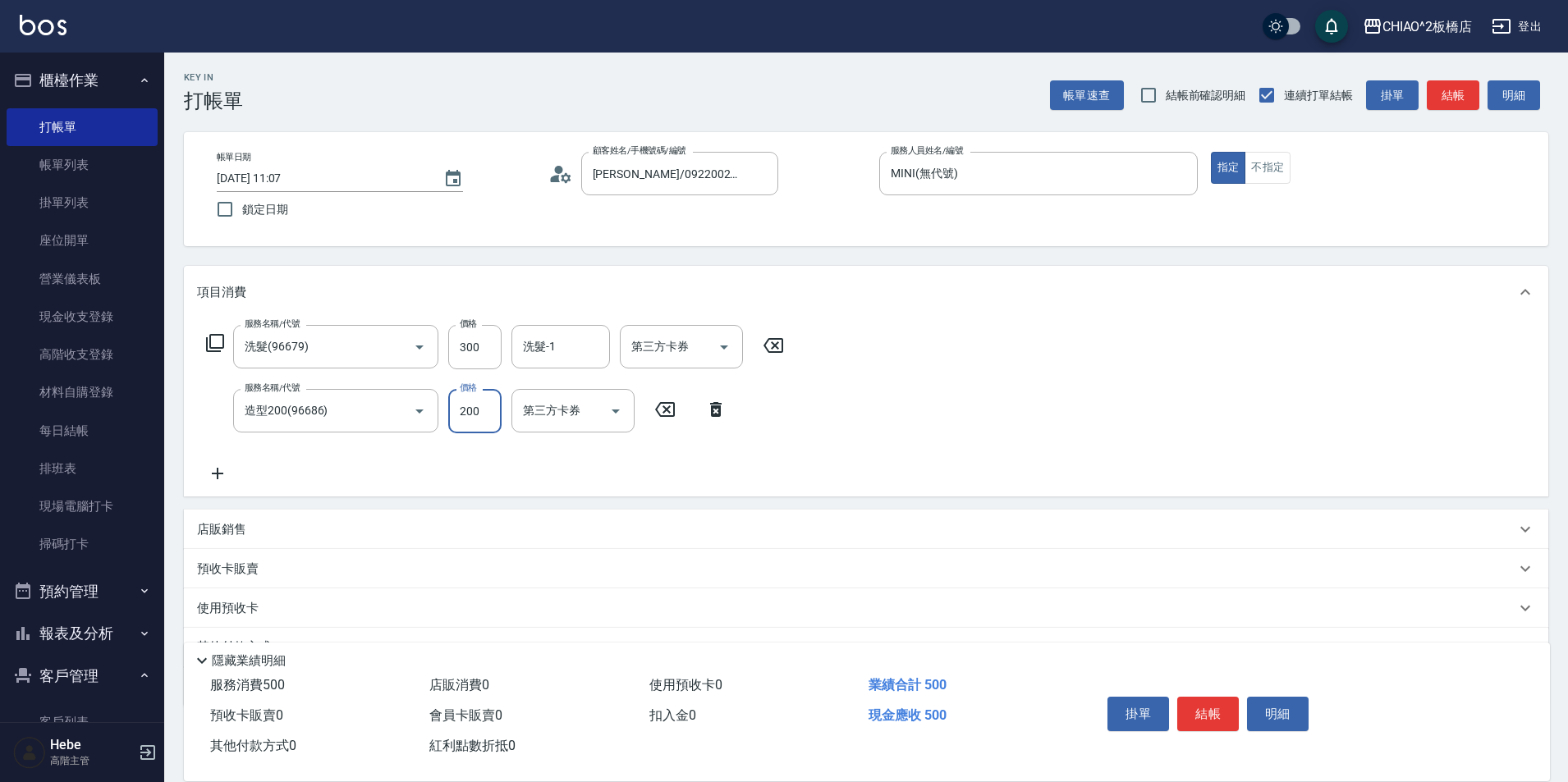
click at [482, 417] on input "200" at bounding box center [474, 410] width 53 height 44
type input "600"
click at [1212, 701] on button "結帳" at bounding box center [1207, 715] width 61 height 34
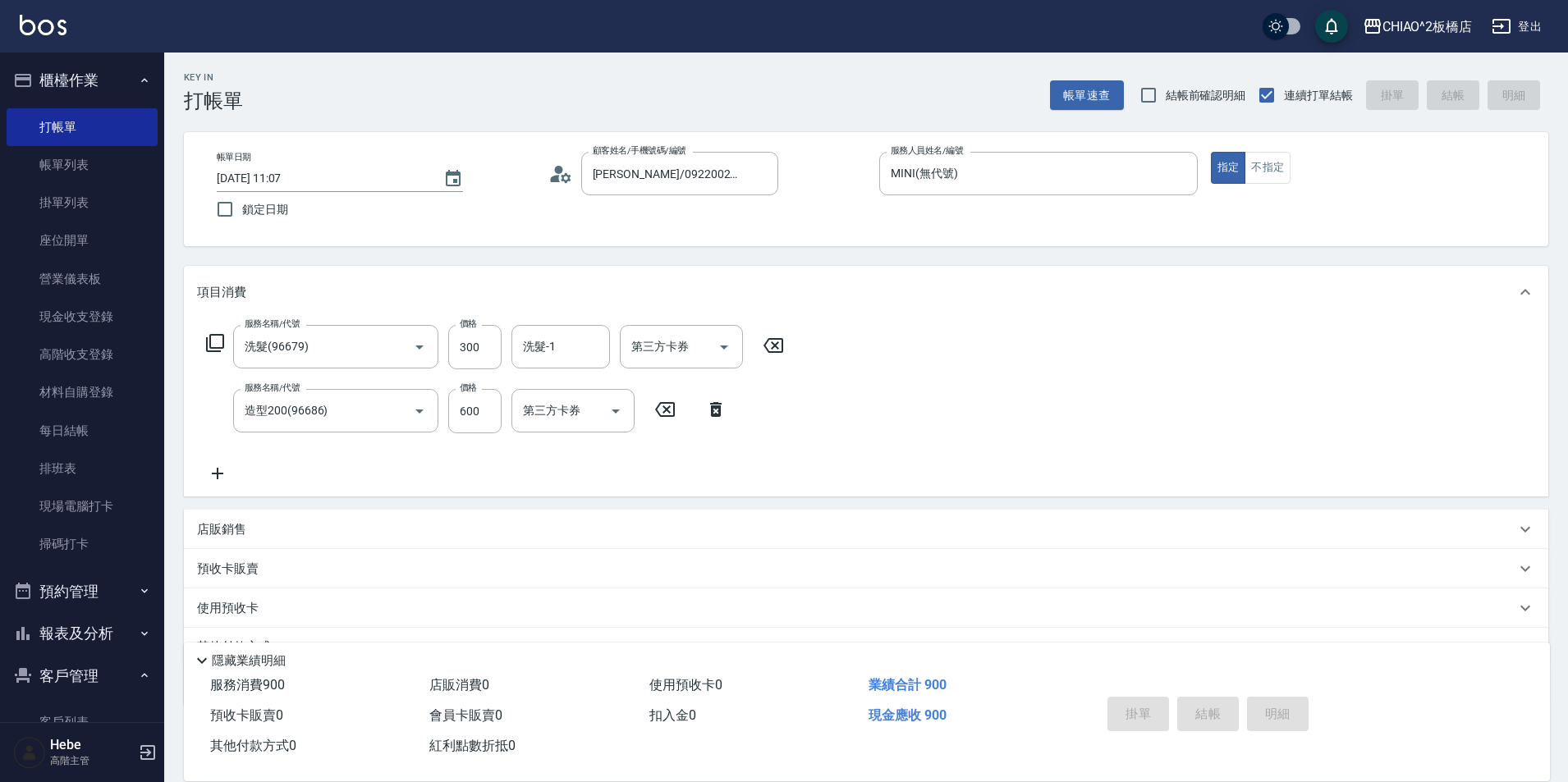
type input "[DATE] 11:08"
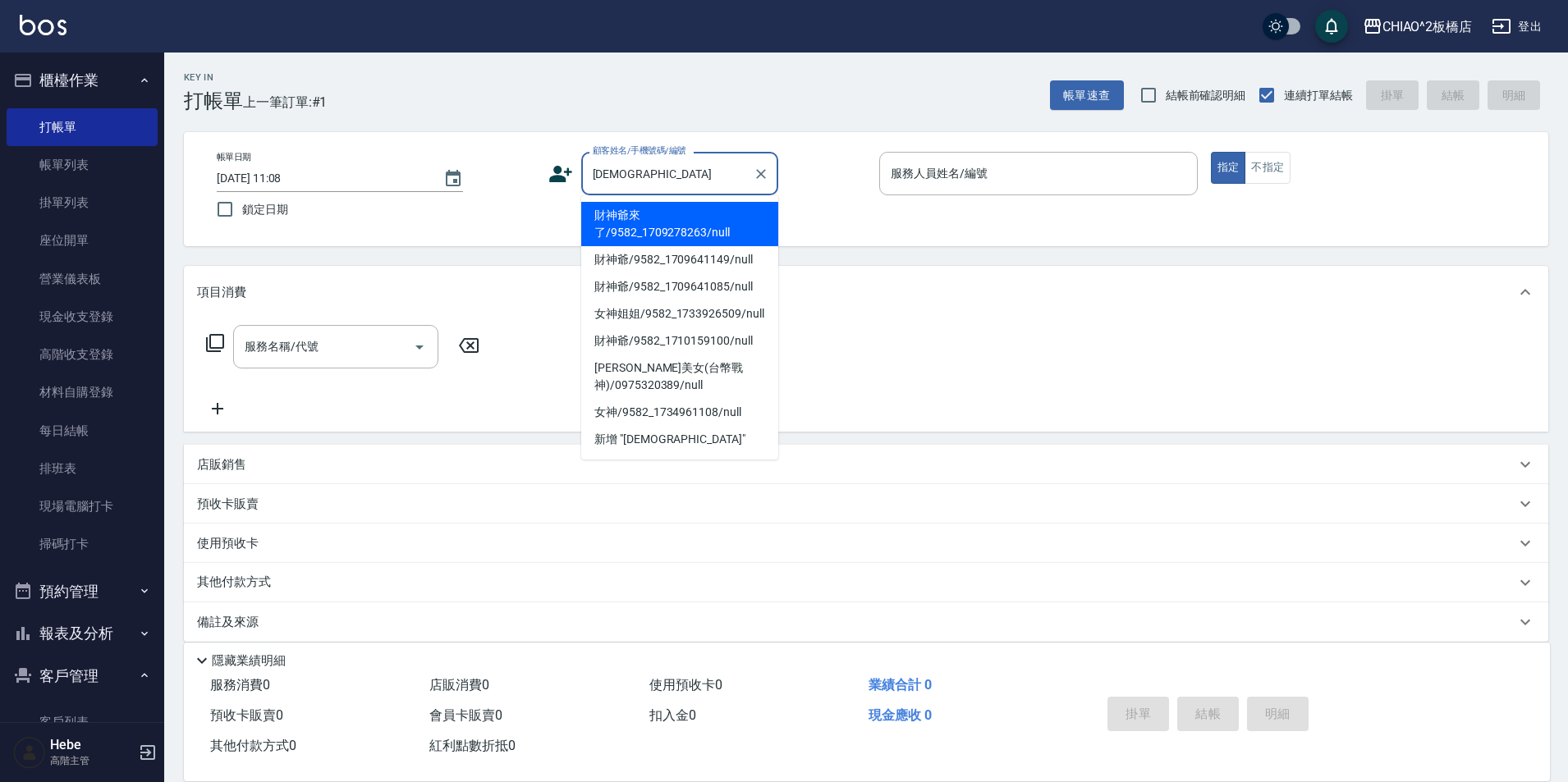
click at [683, 229] on li "財神爺來了/9582_1709278263/null" at bounding box center [679, 223] width 197 height 44
type input "財神爺來了/9582_1709278263/null"
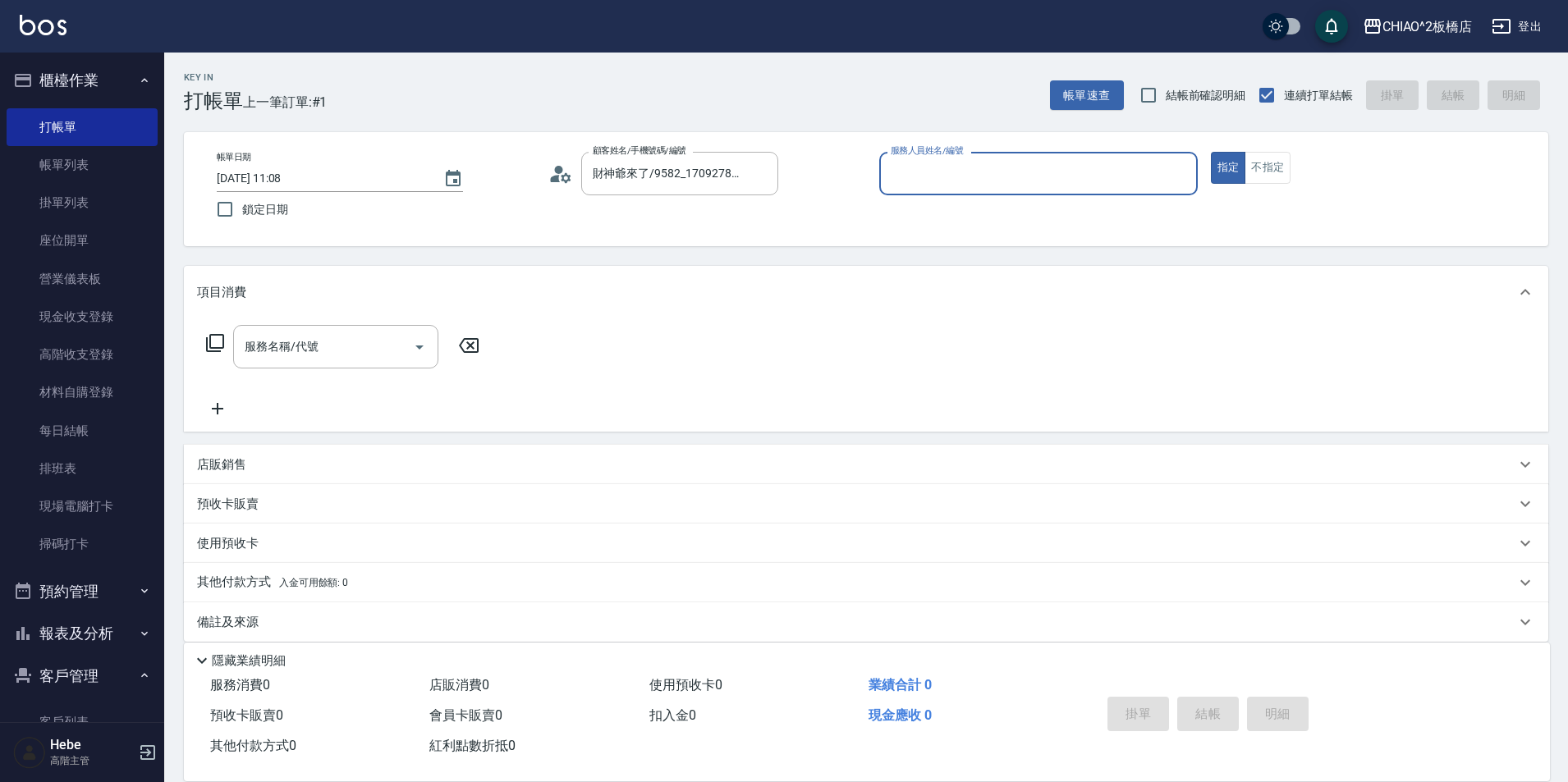
click at [950, 183] on input "服務人員姓名/編號" at bounding box center [1038, 174] width 304 height 29
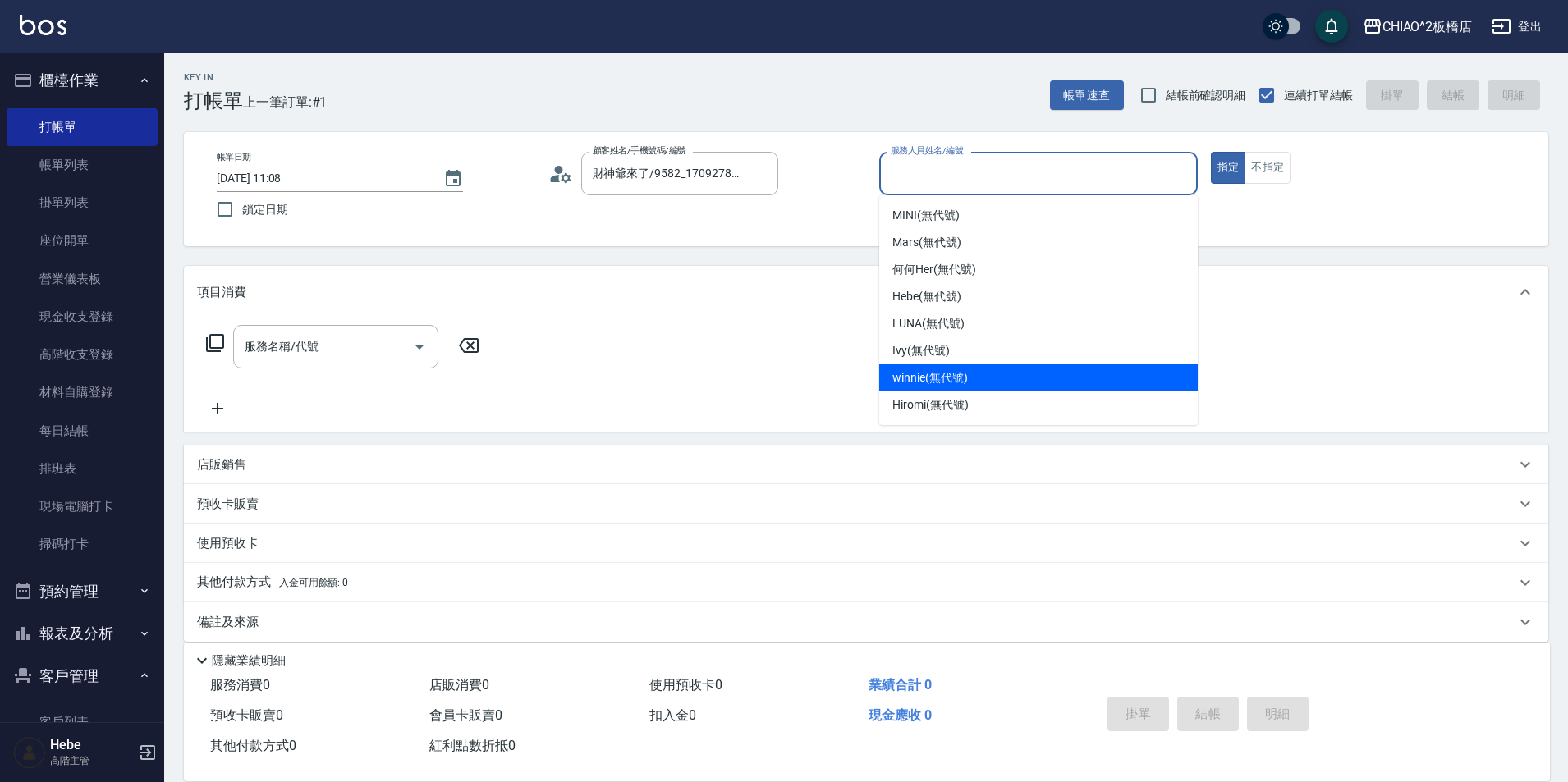
click at [1002, 367] on div "winnie (無代號)" at bounding box center [1038, 378] width 318 height 27
type input "winnie(無代號)"
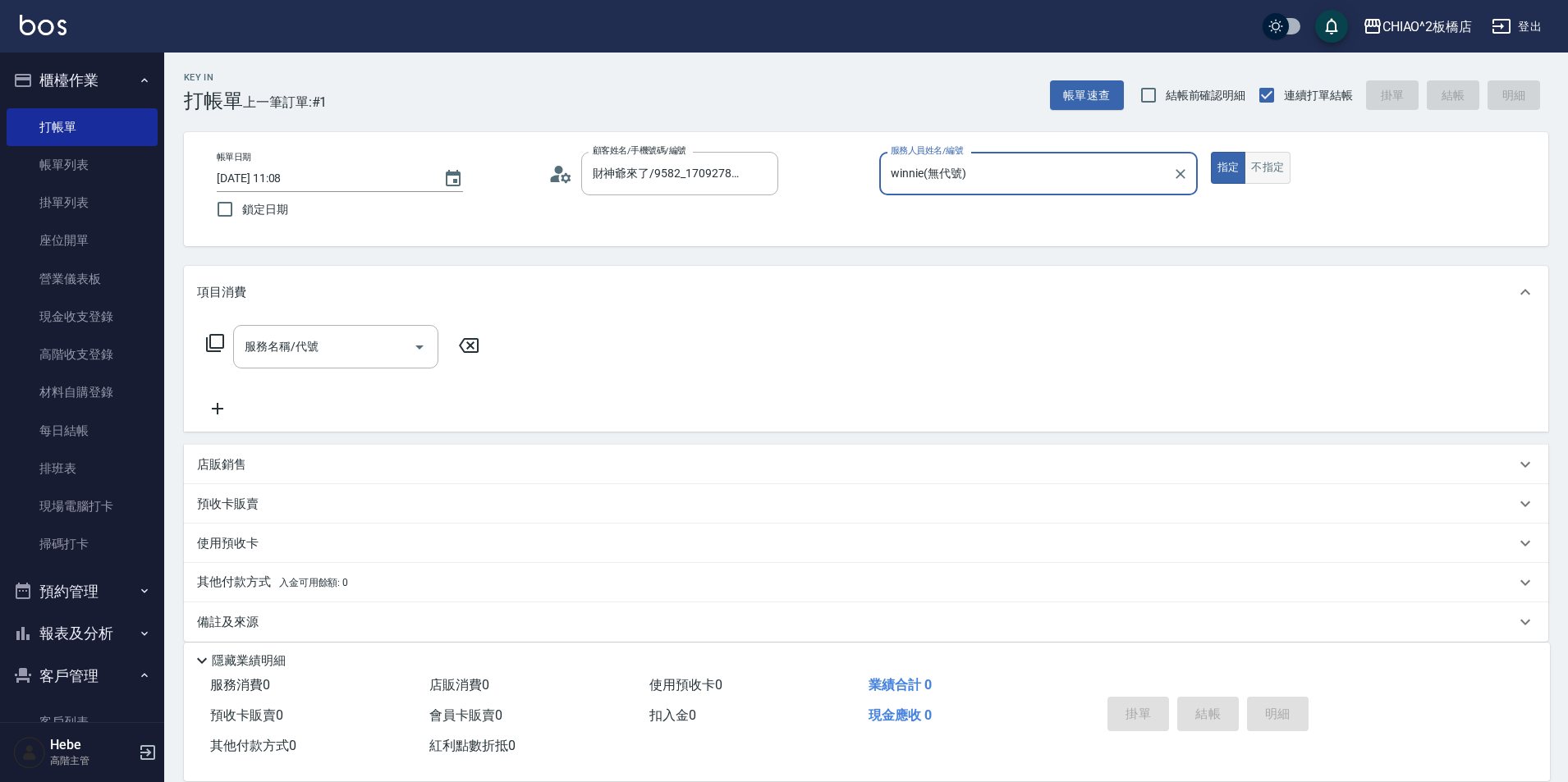
click at [1254, 179] on button "不指定" at bounding box center [1267, 168] width 46 height 32
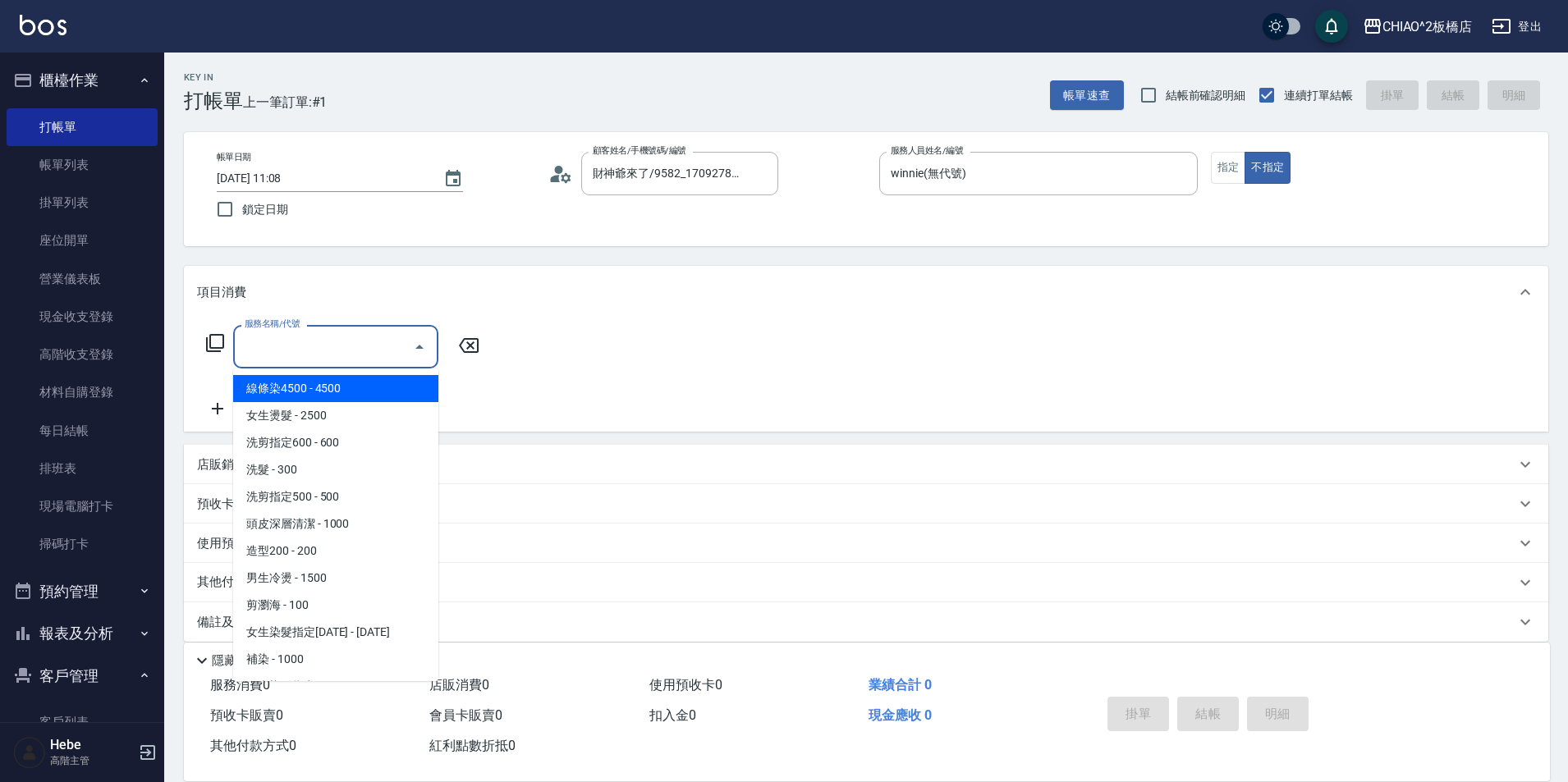
click at [372, 346] on input "服務名稱/代號" at bounding box center [323, 347] width 166 height 29
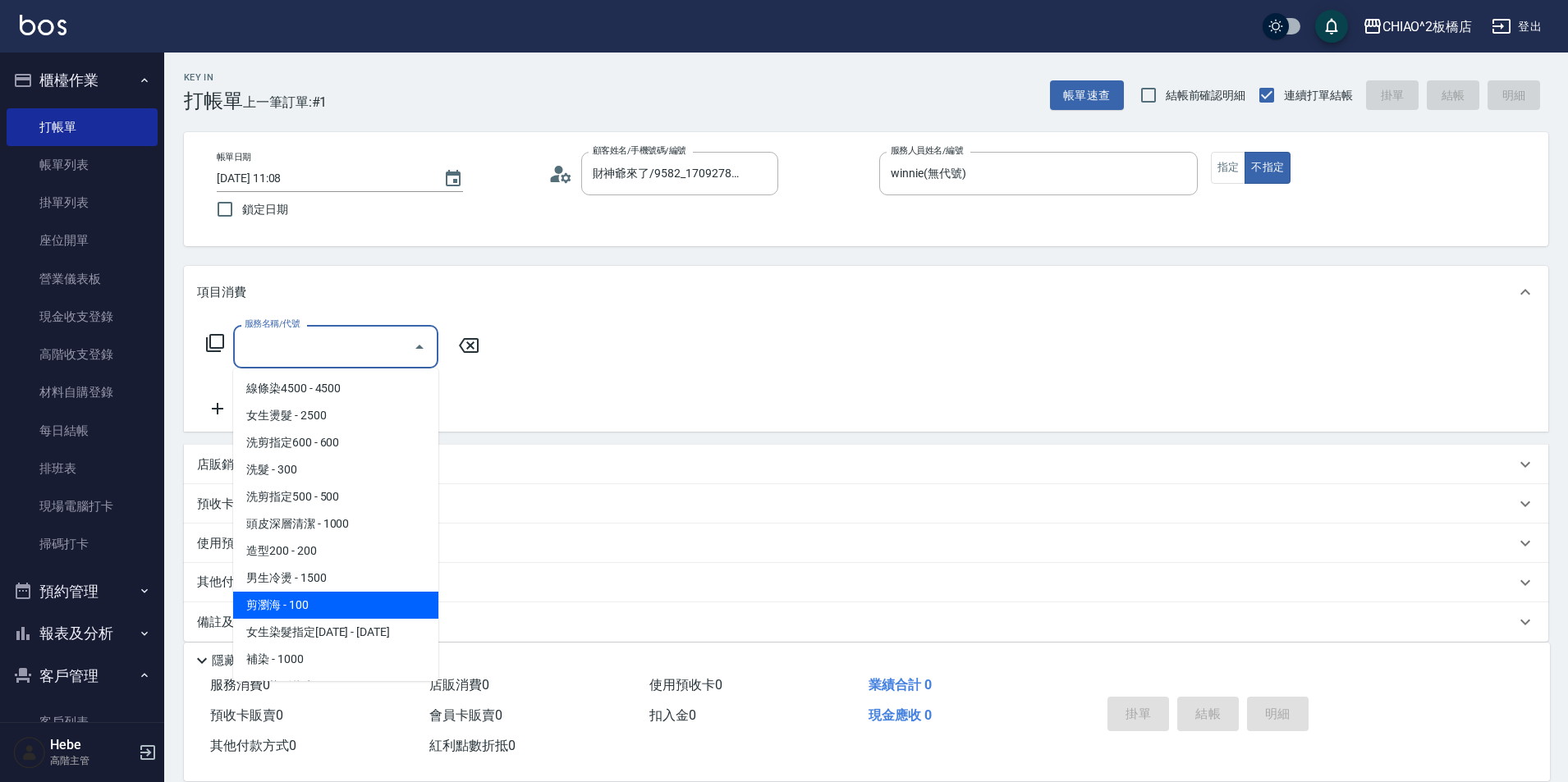
click at [338, 592] on span "剪瀏海 - 100" at bounding box center [336, 606] width 205 height 27
type input "剪瀏海(96690)"
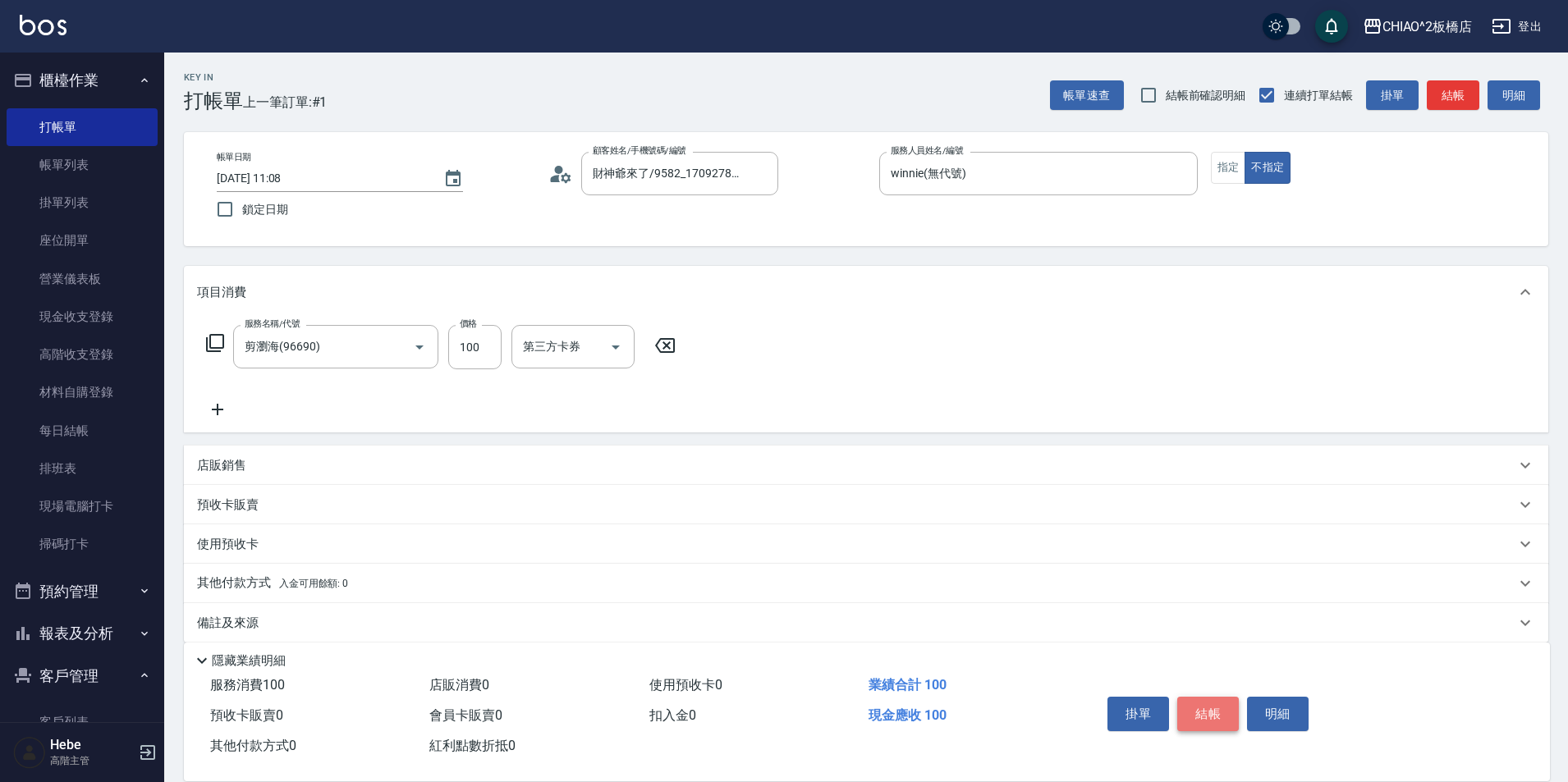
click at [1220, 698] on button "結帳" at bounding box center [1207, 715] width 61 height 34
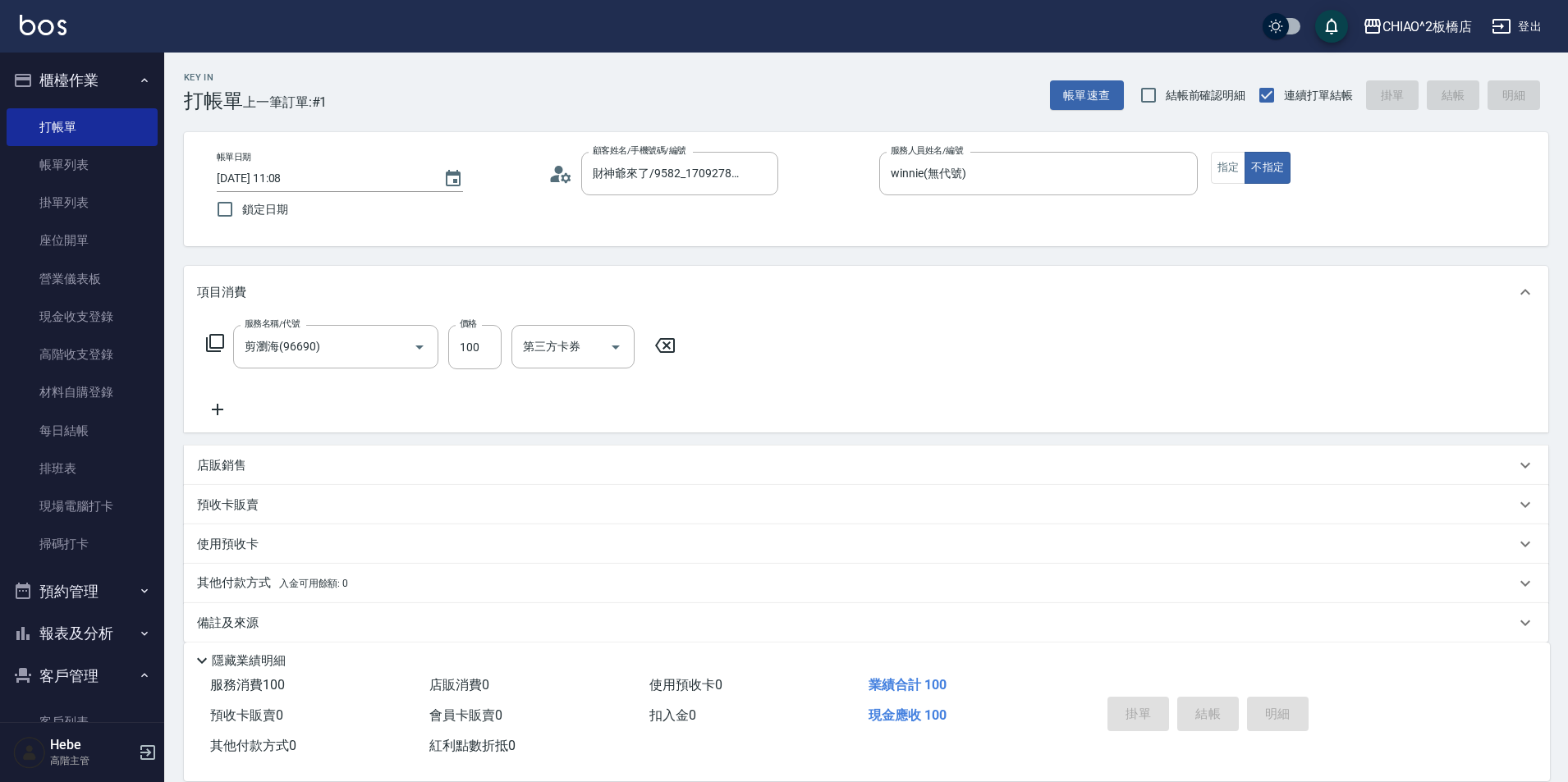
type input "[DATE] 11:09"
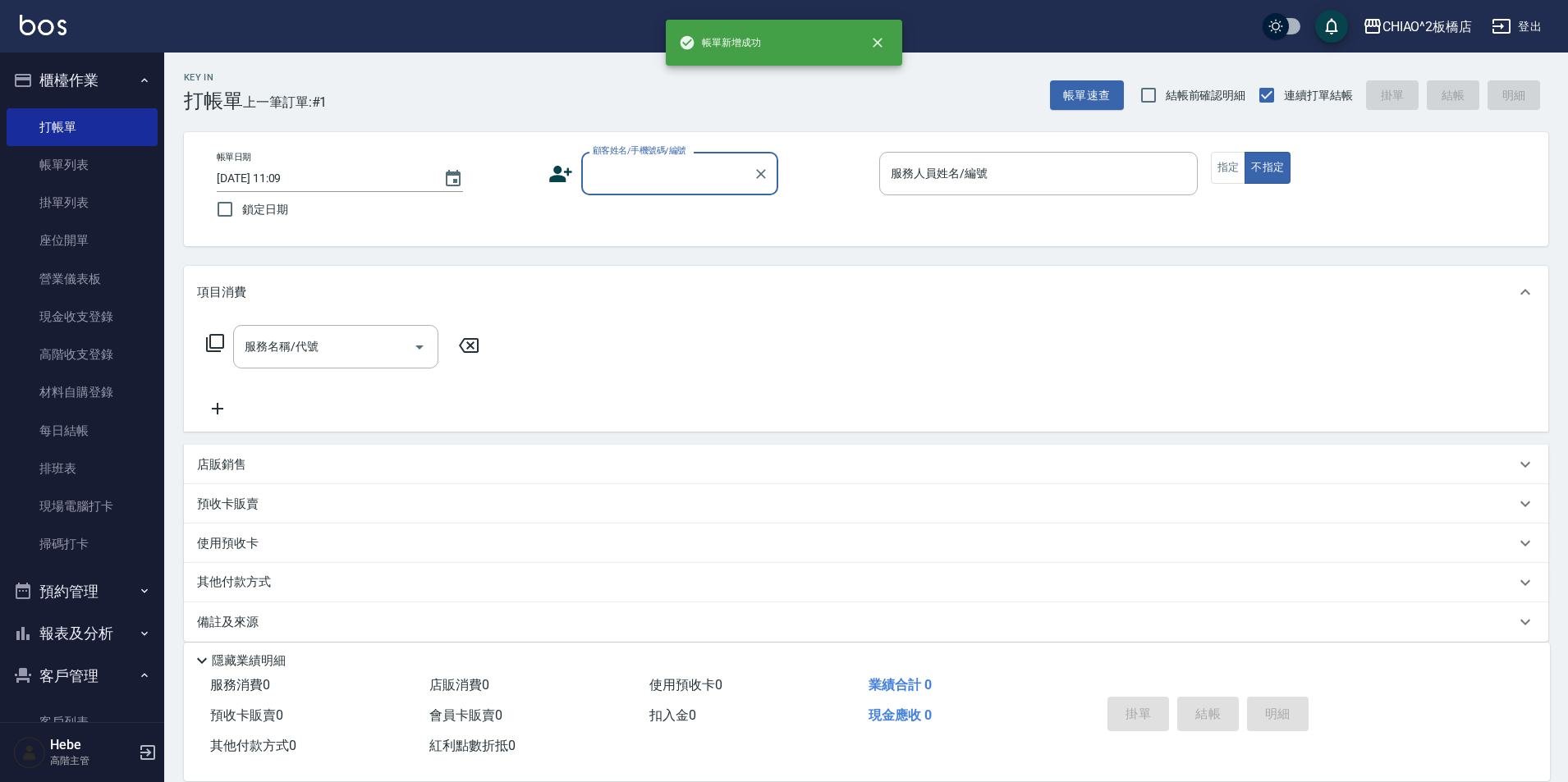
scroll to position [0, 0]
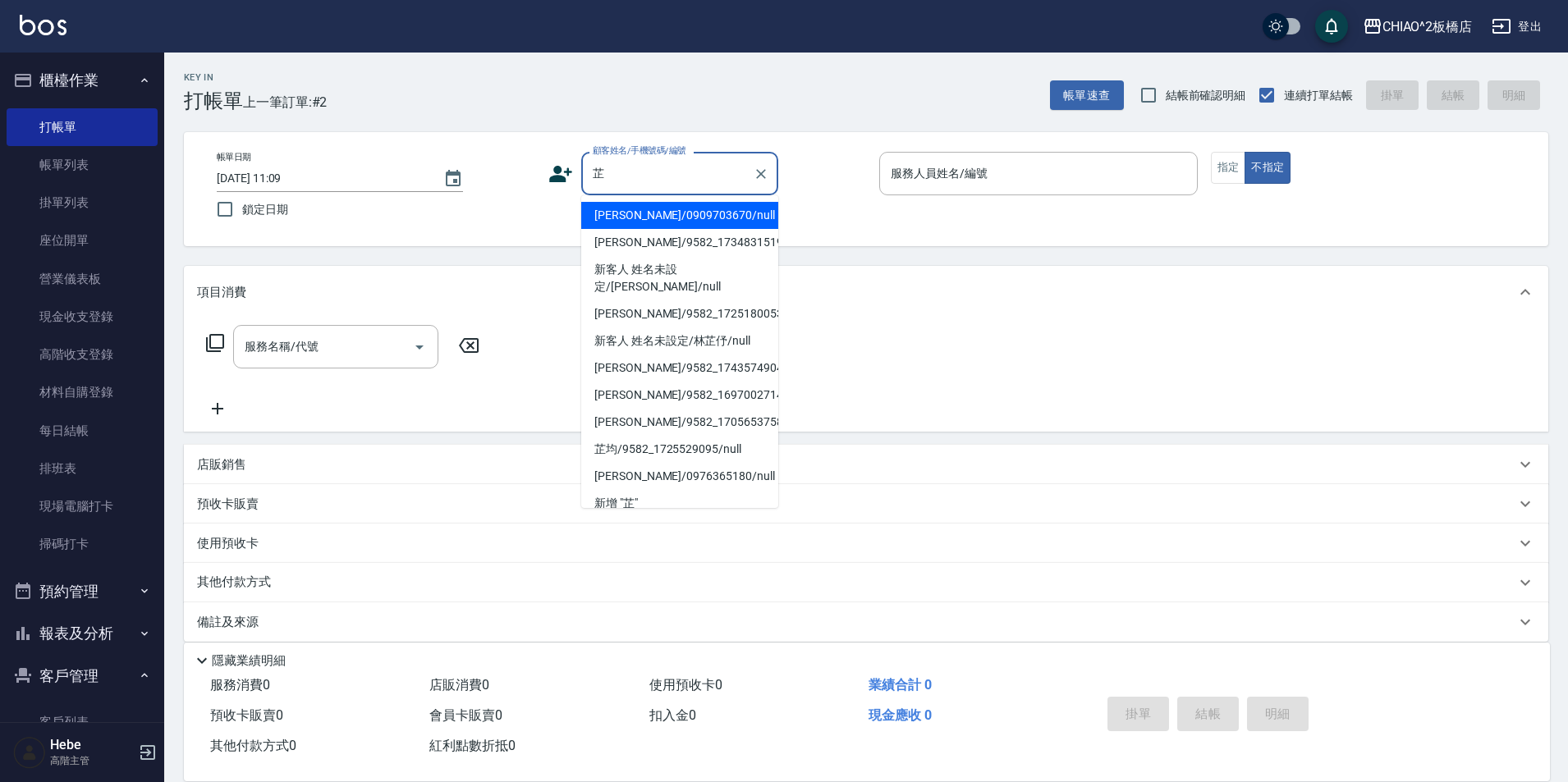
click at [651, 215] on li "[PERSON_NAME]/0909703670/null" at bounding box center [679, 215] width 197 height 27
type input "[PERSON_NAME]/0909703670/null"
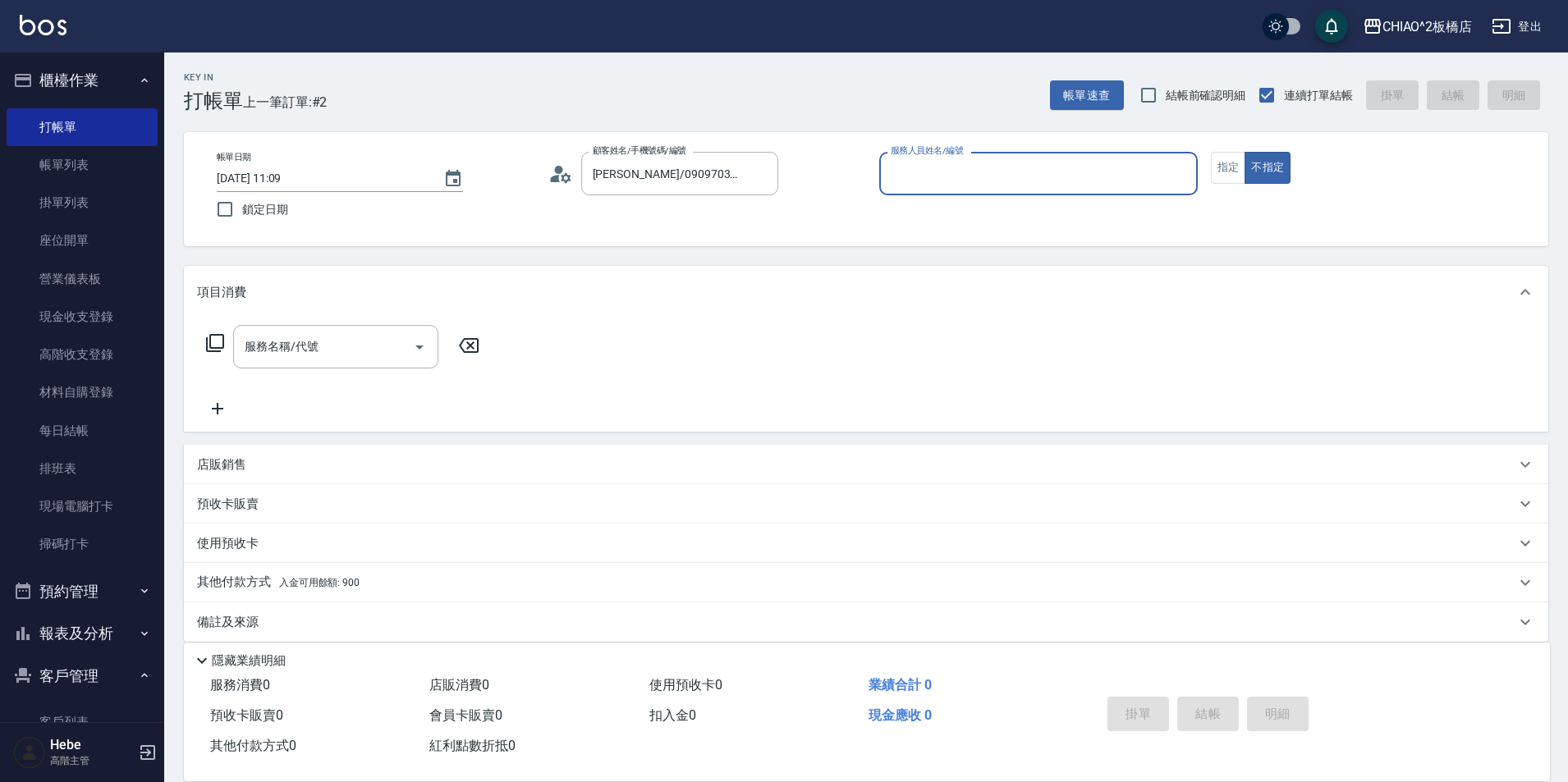
type input "MINI(無代號)"
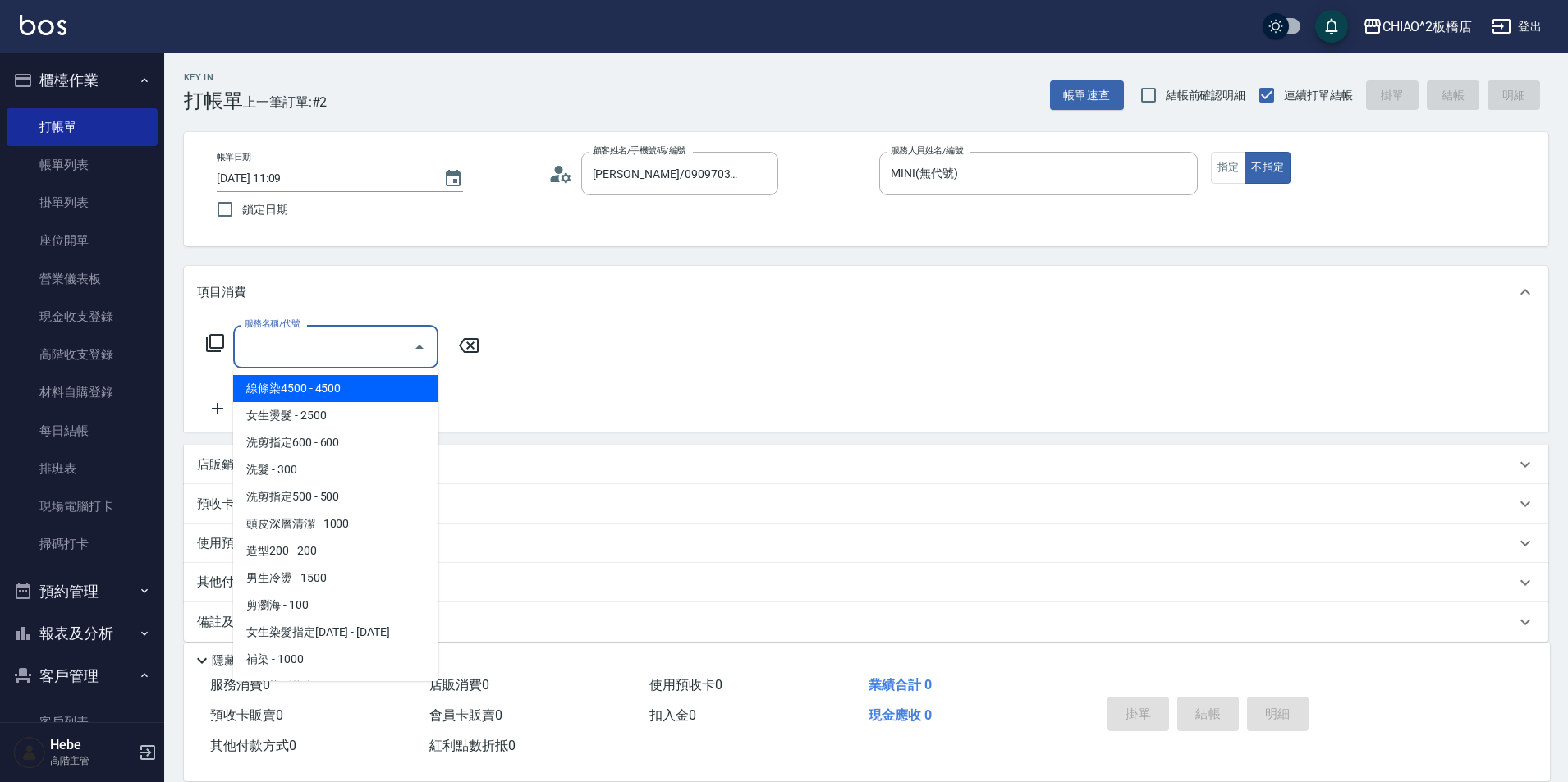
click at [346, 344] on input "服務名稱/代號" at bounding box center [323, 347] width 166 height 29
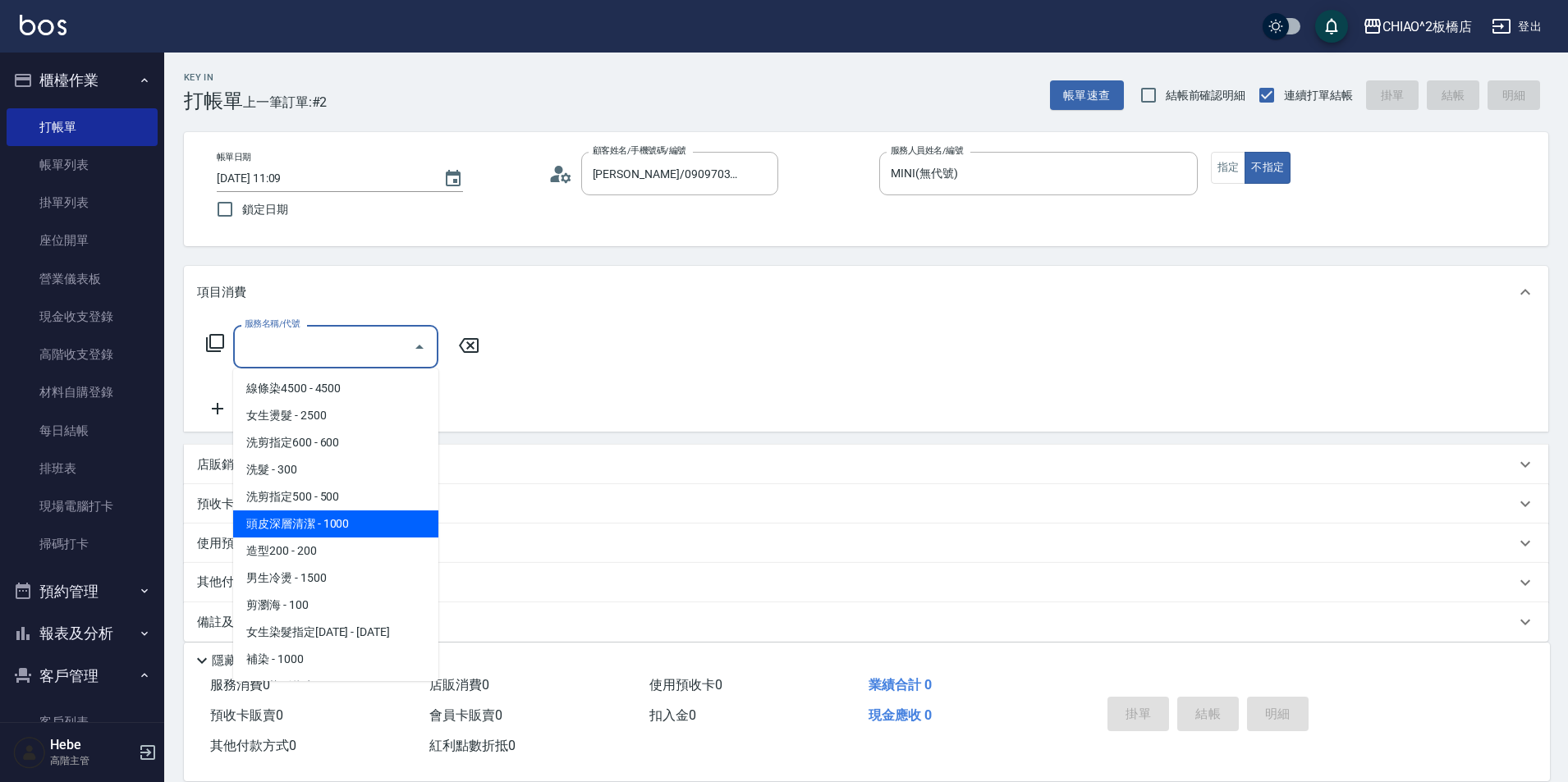
click at [372, 528] on span "頭皮深層清潔 - 1000" at bounding box center [336, 525] width 205 height 27
type input "頭皮深層清潔(96683)"
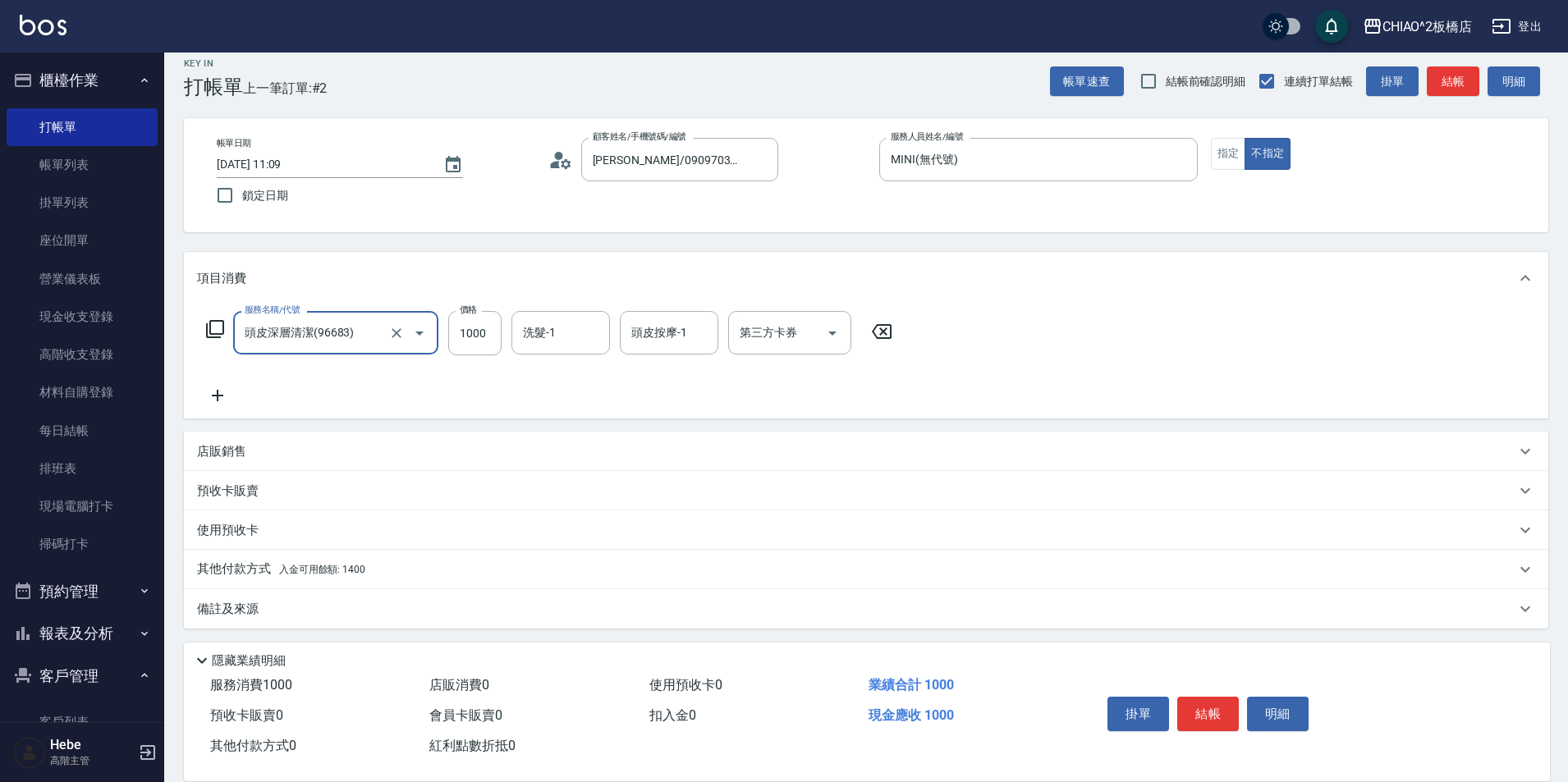
scroll to position [18, 0]
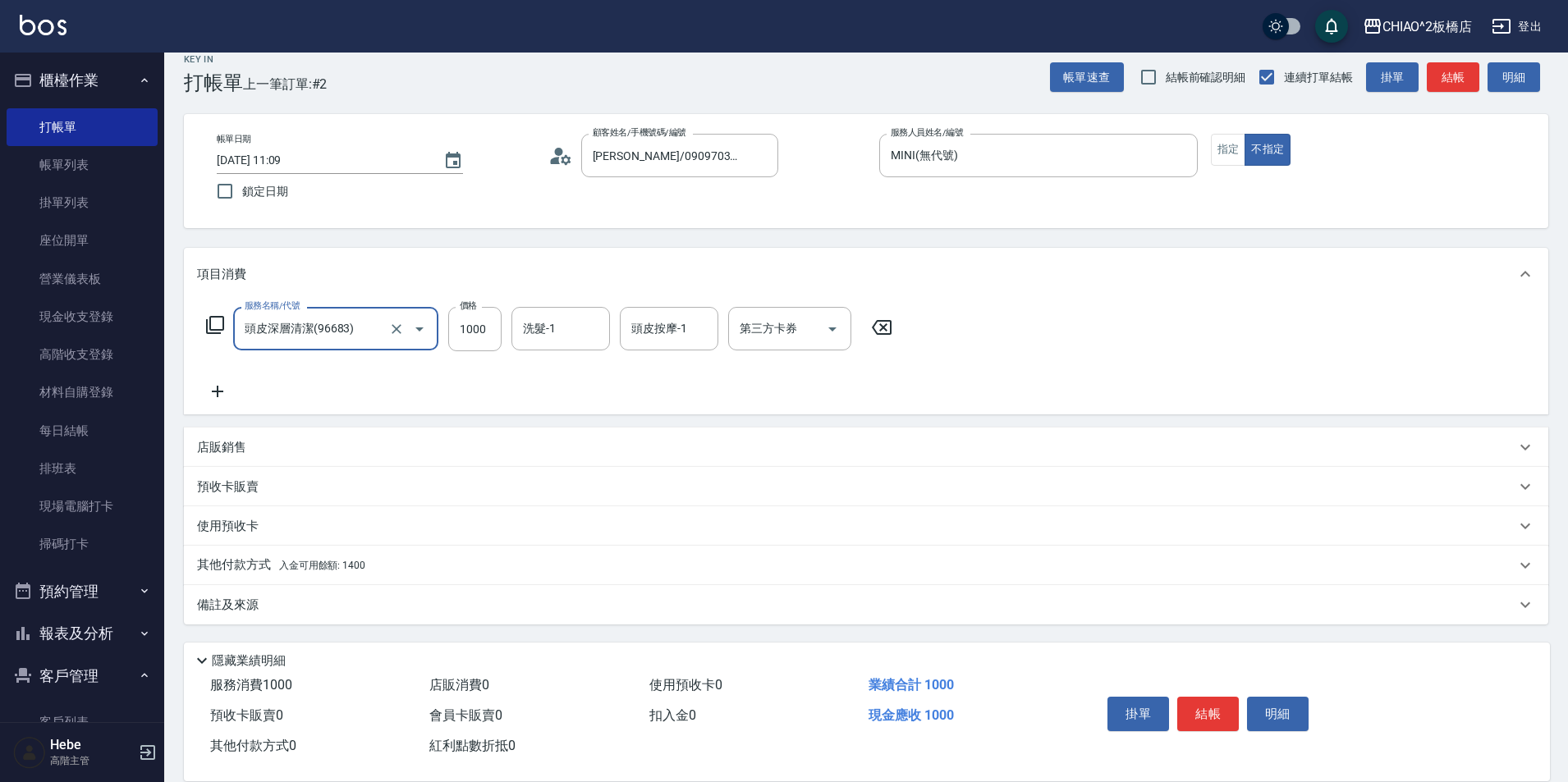
click at [344, 565] on span "入金可用餘額: 1400" at bounding box center [322, 565] width 86 height 12
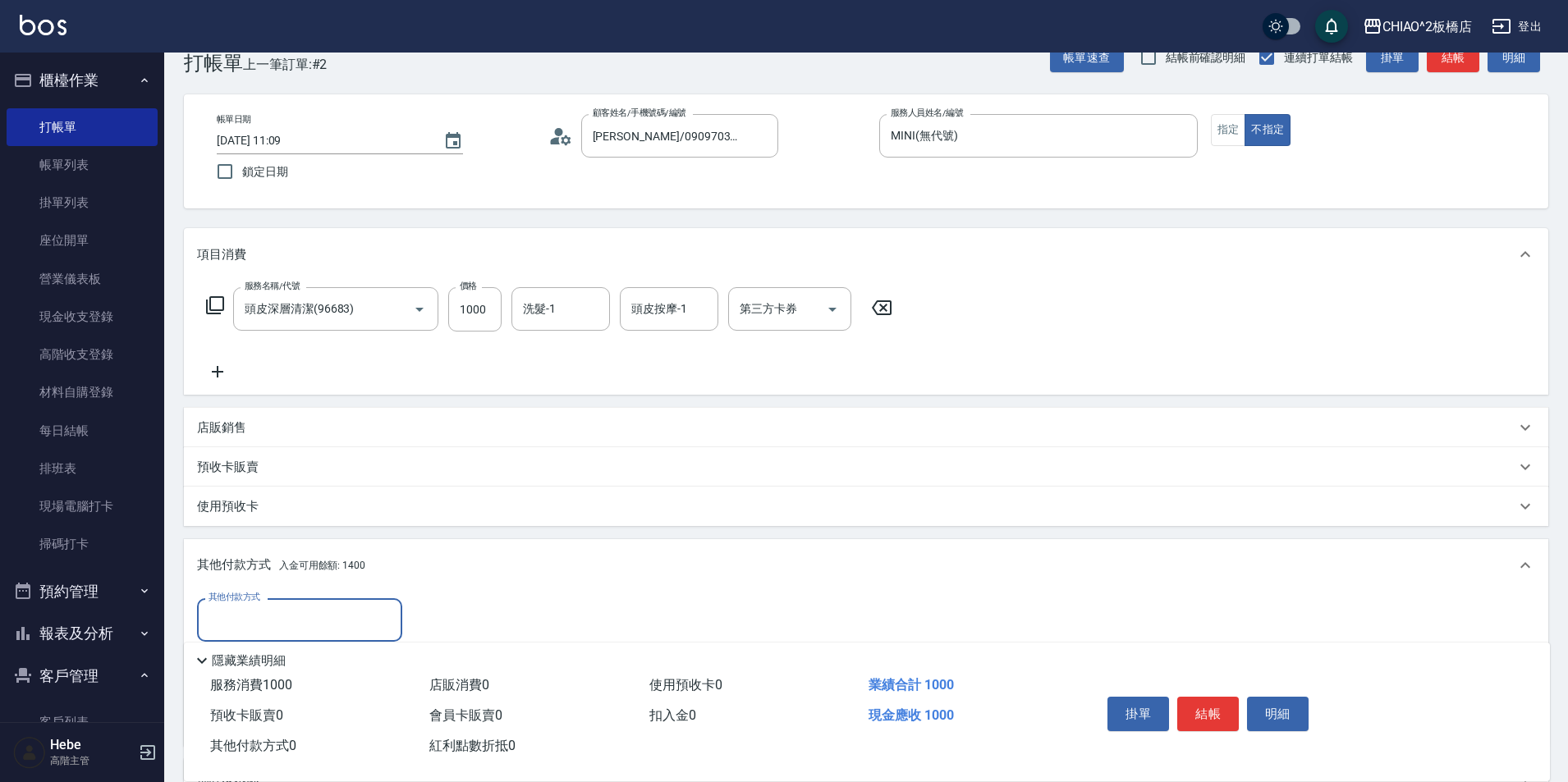
scroll to position [100, 0]
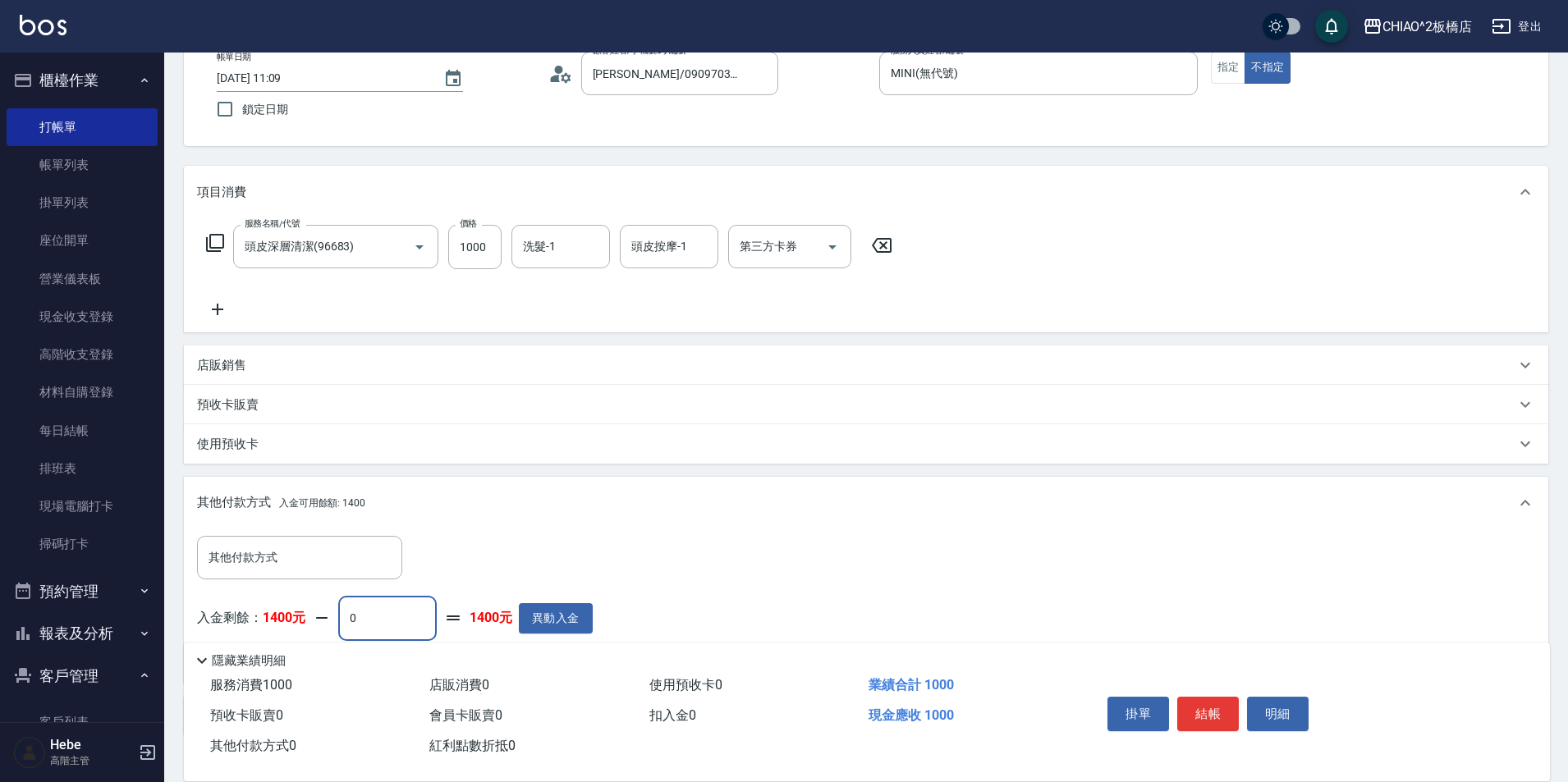
click at [390, 614] on input "0" at bounding box center [387, 617] width 98 height 44
type input "1000"
click at [1198, 706] on button "結帳" at bounding box center [1207, 715] width 61 height 34
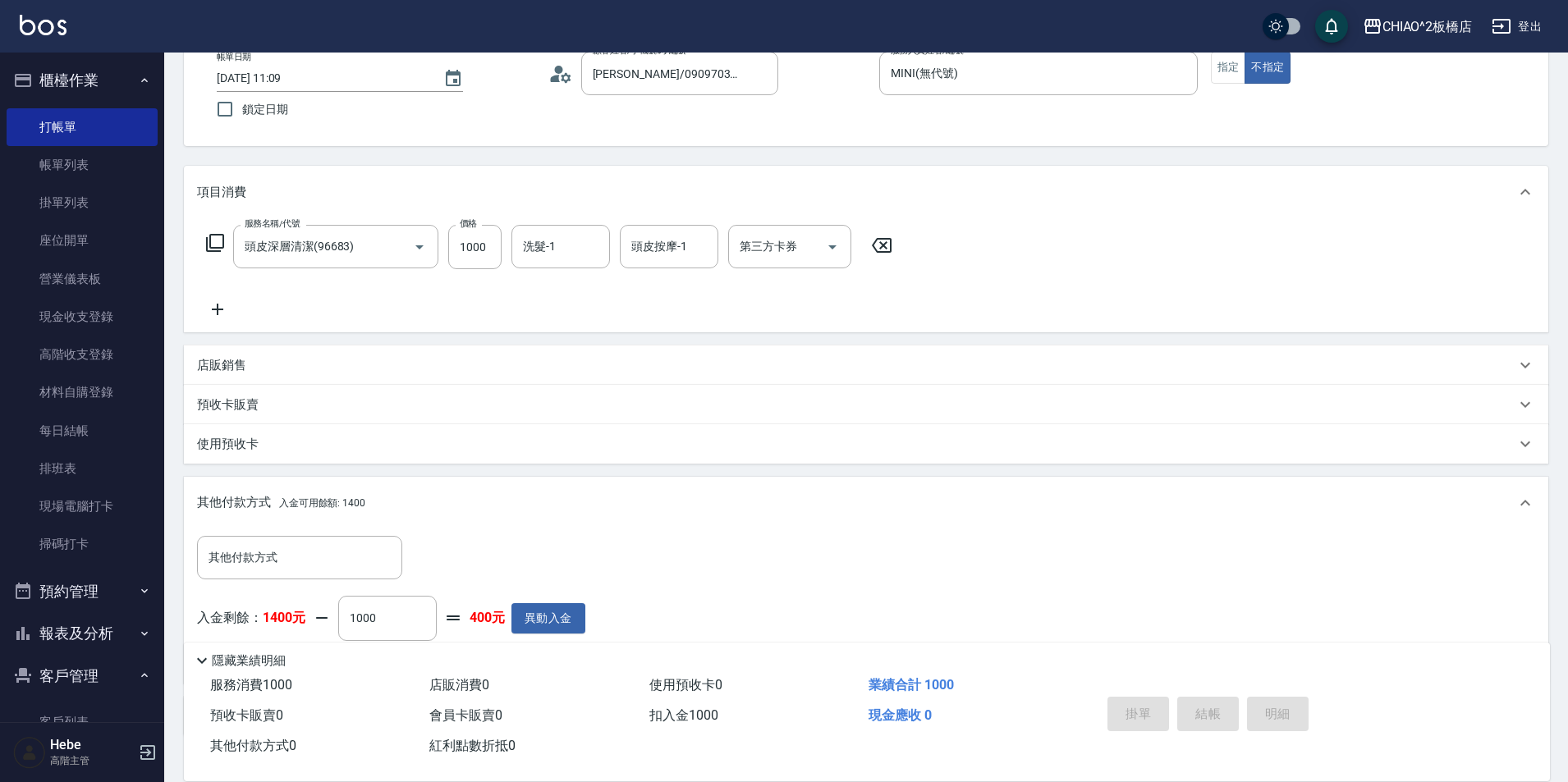
type input "[DATE] 11:30"
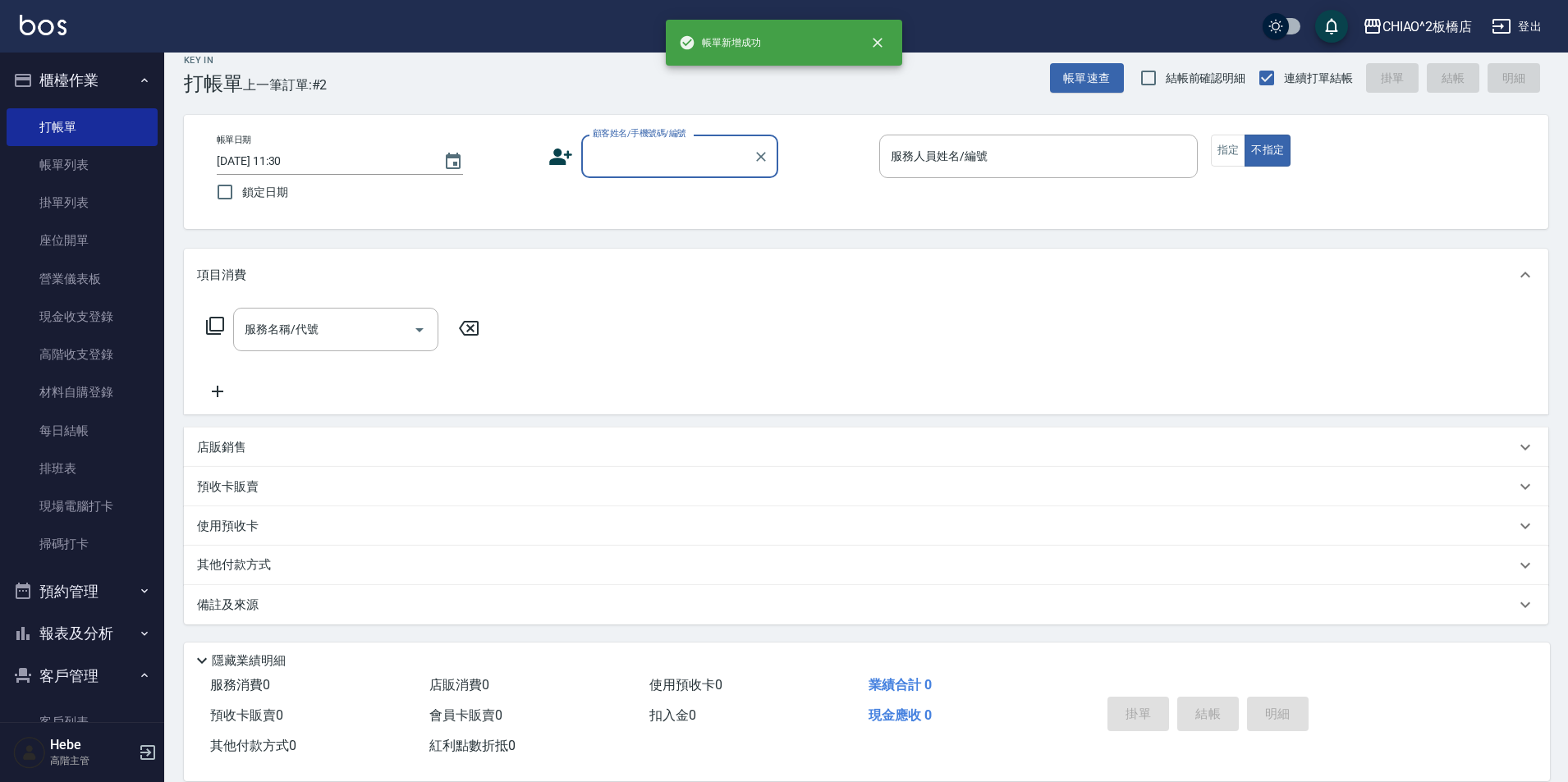
scroll to position [17, 0]
